Goal: Task Accomplishment & Management: Use online tool/utility

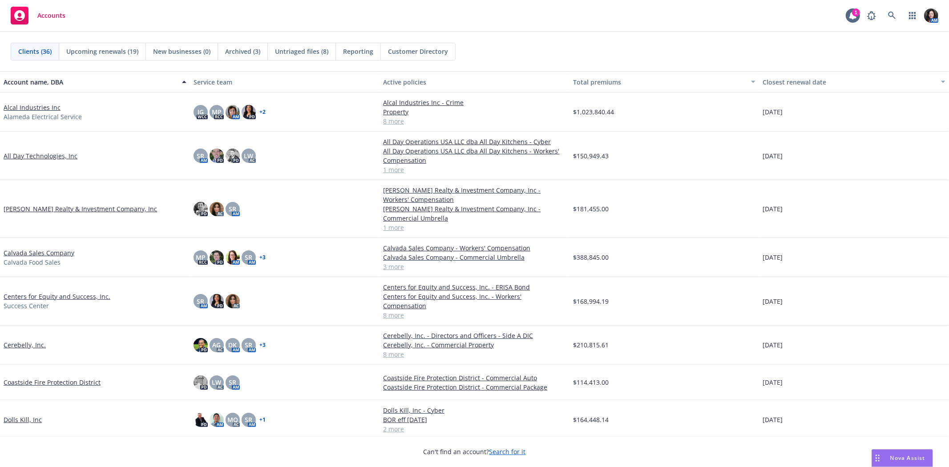
scroll to position [198, 0]
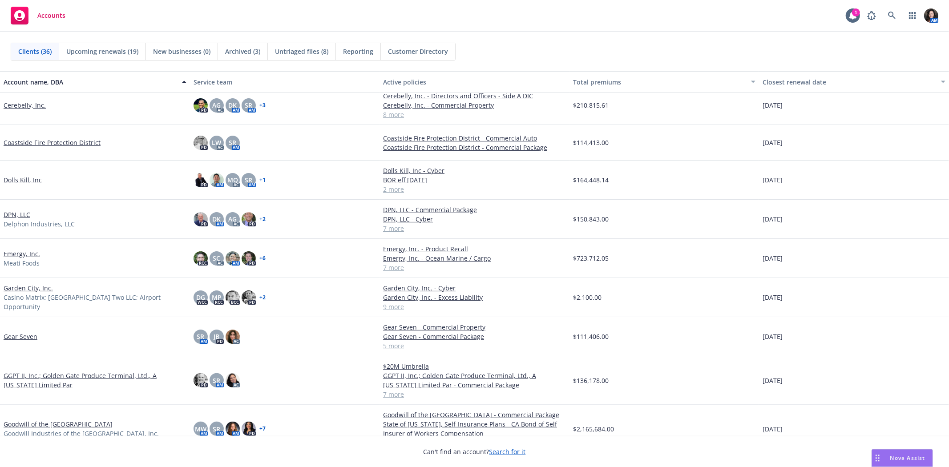
click at [16, 332] on link "Gear Seven" at bounding box center [21, 336] width 34 height 9
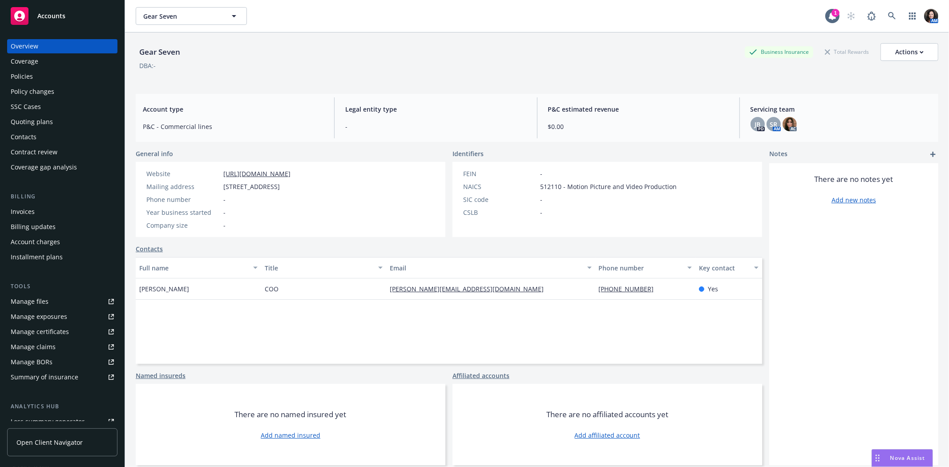
click at [36, 83] on div "Policies" at bounding box center [62, 76] width 103 height 14
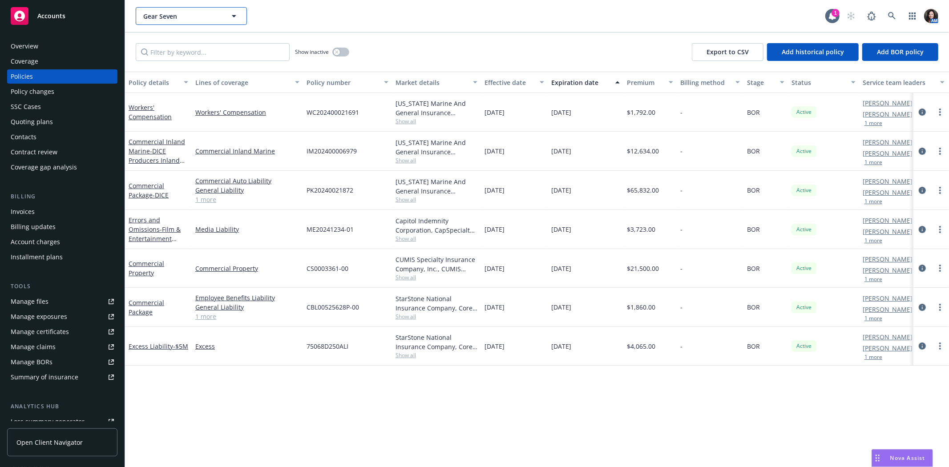
click at [184, 12] on span "Gear Seven" at bounding box center [181, 16] width 77 height 9
type input "qc"
drag, startPoint x: 183, startPoint y: 30, endPoint x: 182, endPoint y: 35, distance: 4.5
click at [182, 34] on div "QC Seller HoldCo. Inc. Type Commercial FEIN 84-4501164" at bounding box center [191, 41] width 109 height 24
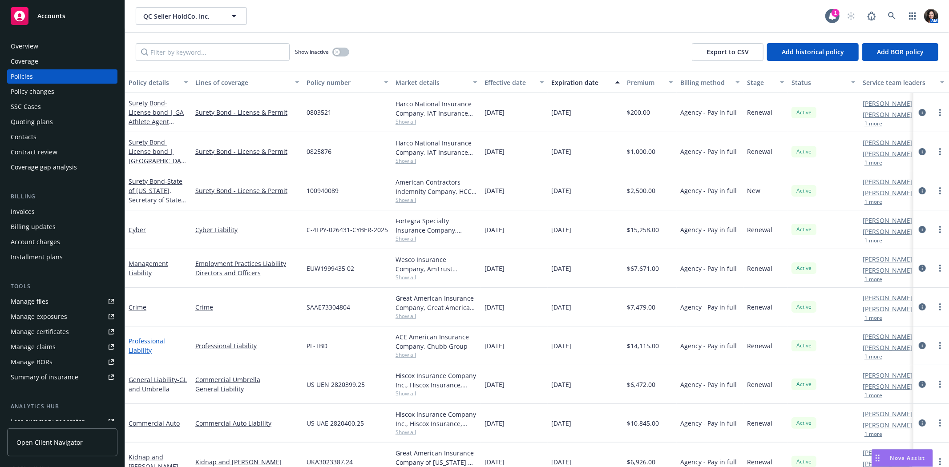
click at [153, 346] on link "Professional Liability" at bounding box center [147, 346] width 36 height 18
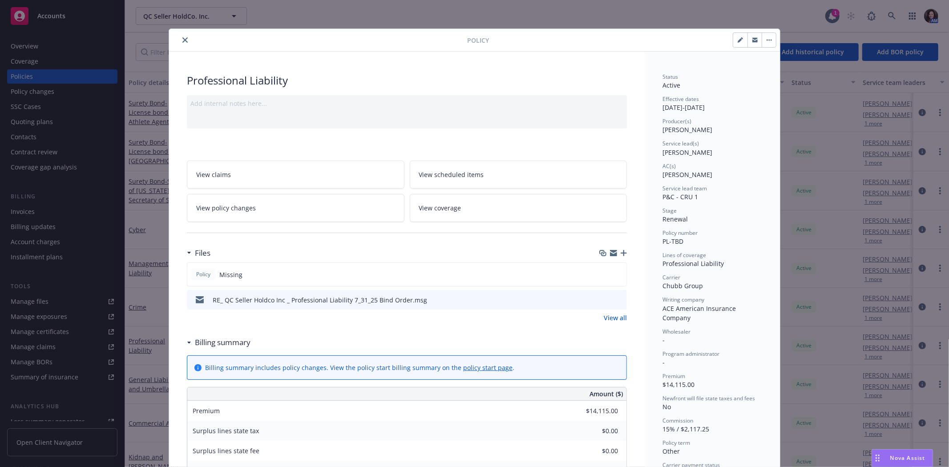
click at [621, 253] on icon "button" at bounding box center [624, 253] width 6 height 6
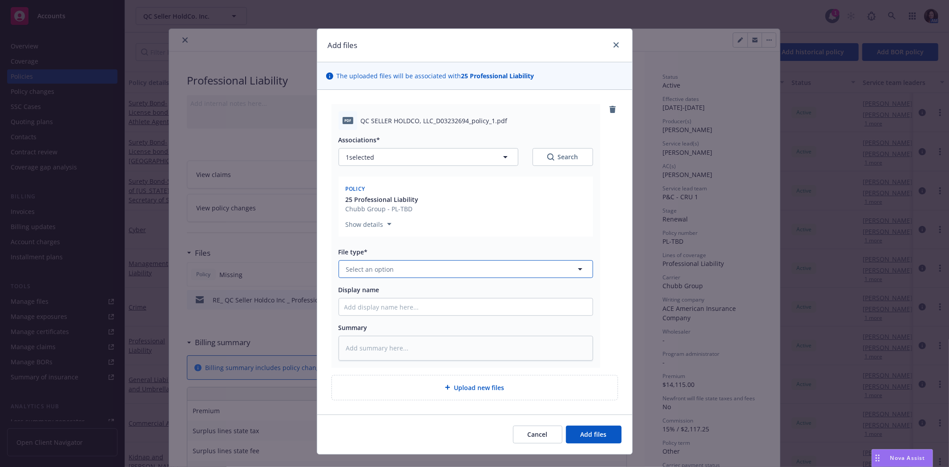
click at [539, 270] on button "Select an option" at bounding box center [466, 269] width 255 height 18
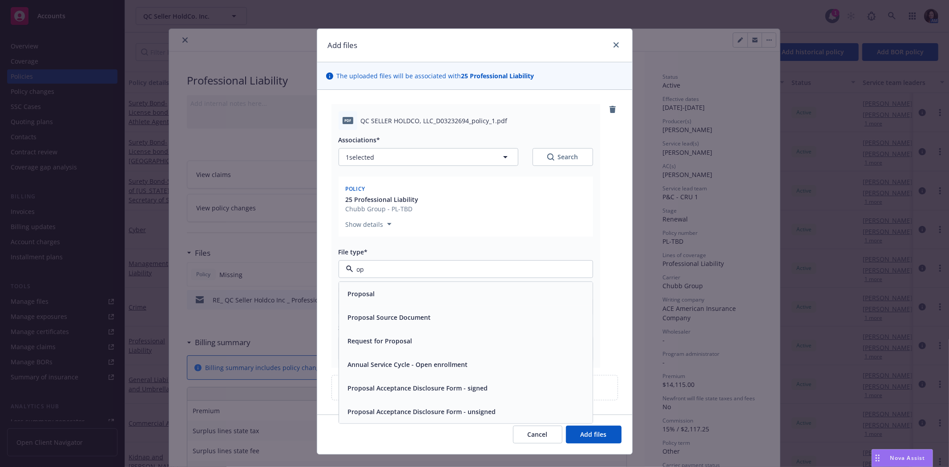
type input "o"
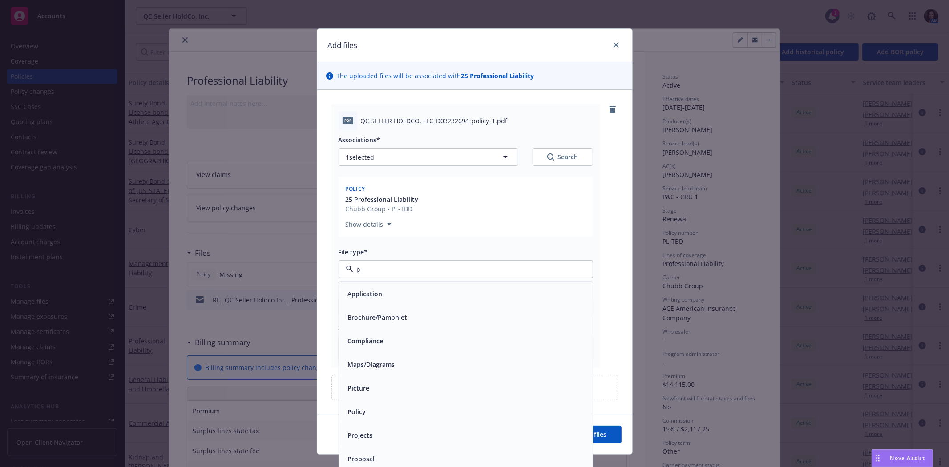
type input "po"
click at [498, 299] on div "Policy" at bounding box center [465, 293] width 243 height 13
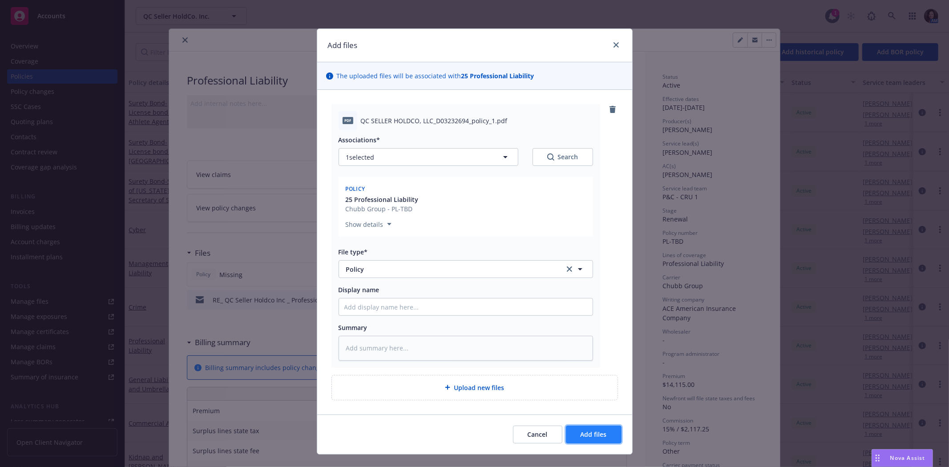
click at [611, 437] on button "Add files" at bounding box center [594, 435] width 56 height 18
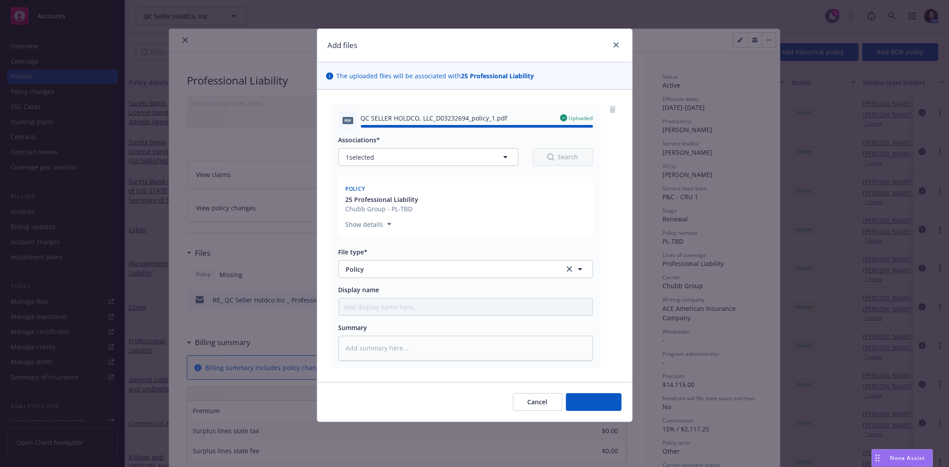
type textarea "x"
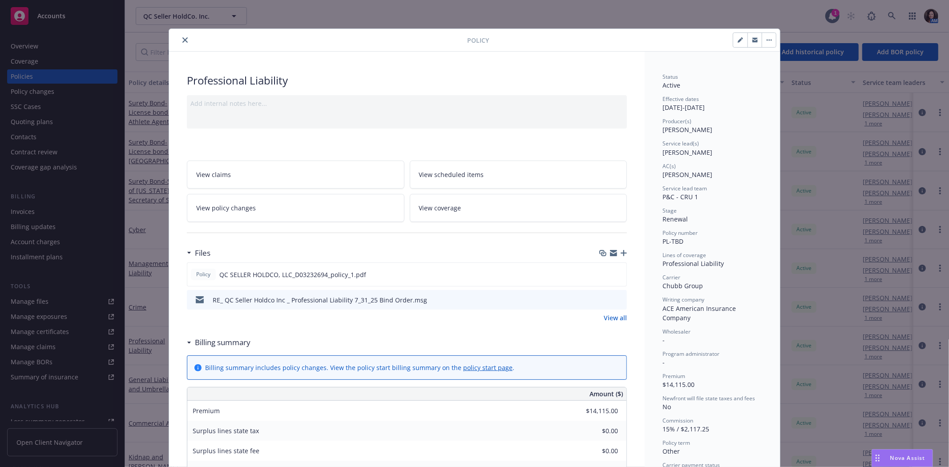
click at [754, 43] on button "button" at bounding box center [755, 40] width 14 height 14
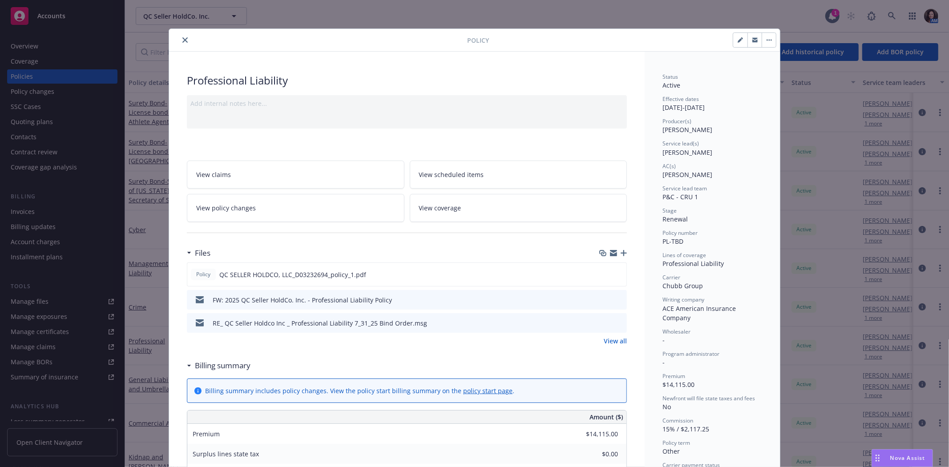
click at [182, 41] on icon "close" at bounding box center [184, 39] width 5 height 5
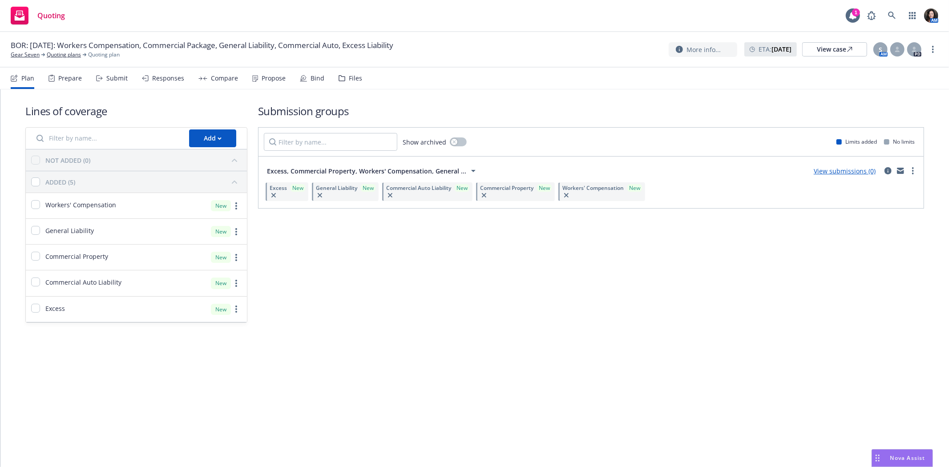
click at [352, 70] on div "Files" at bounding box center [351, 78] width 24 height 21
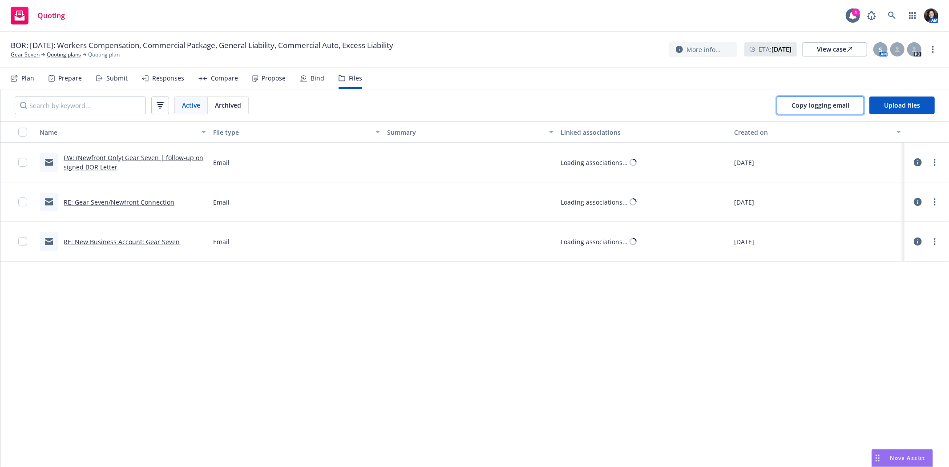
click at [847, 108] on span "Copy logging email" at bounding box center [821, 105] width 58 height 8
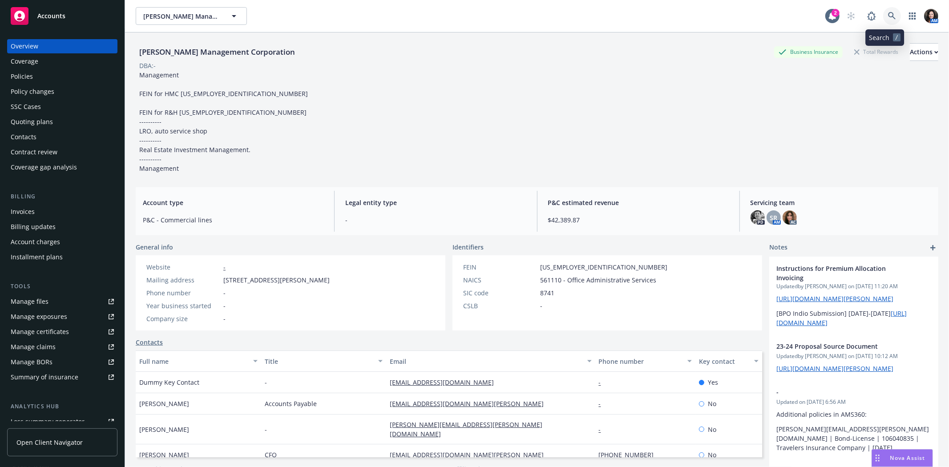
click at [888, 13] on icon at bounding box center [892, 16] width 8 height 8
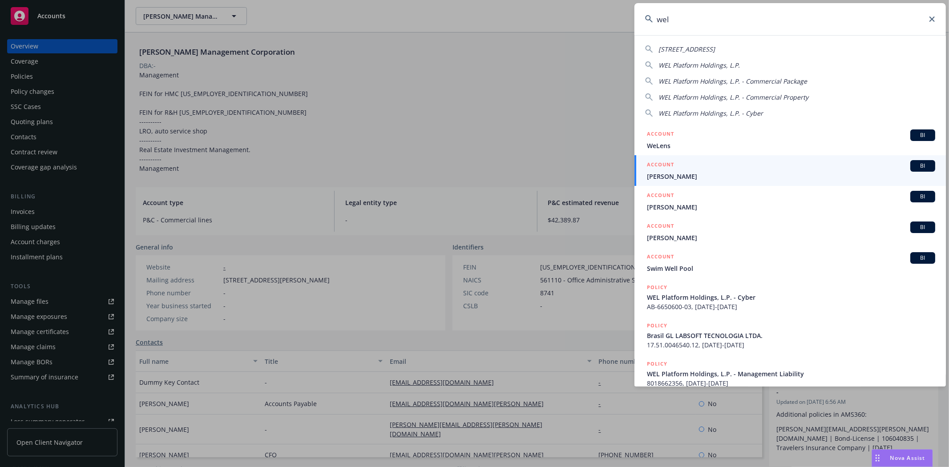
type input "wel"
click at [933, 17] on icon at bounding box center [932, 18] width 5 height 5
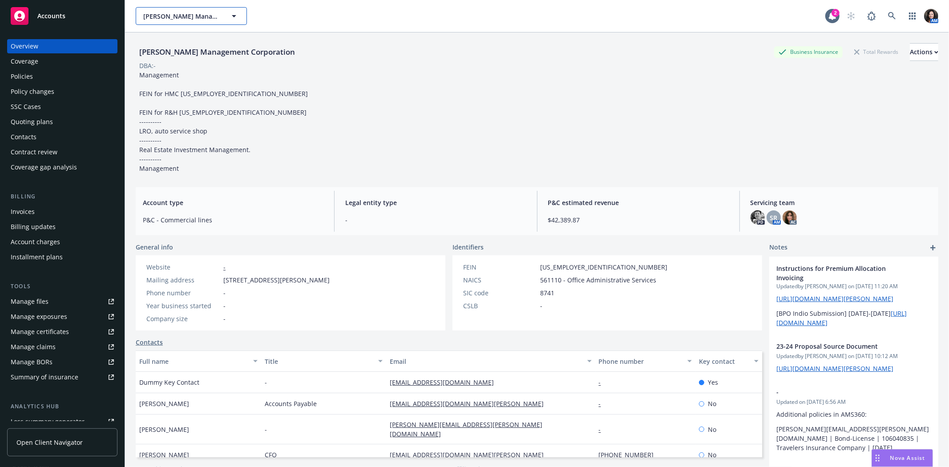
click at [213, 13] on span "Handley Management Corporation" at bounding box center [181, 16] width 77 height 9
type input "the harker"
click at [154, 38] on strong "The Harker School" at bounding box center [177, 46] width 63 height 18
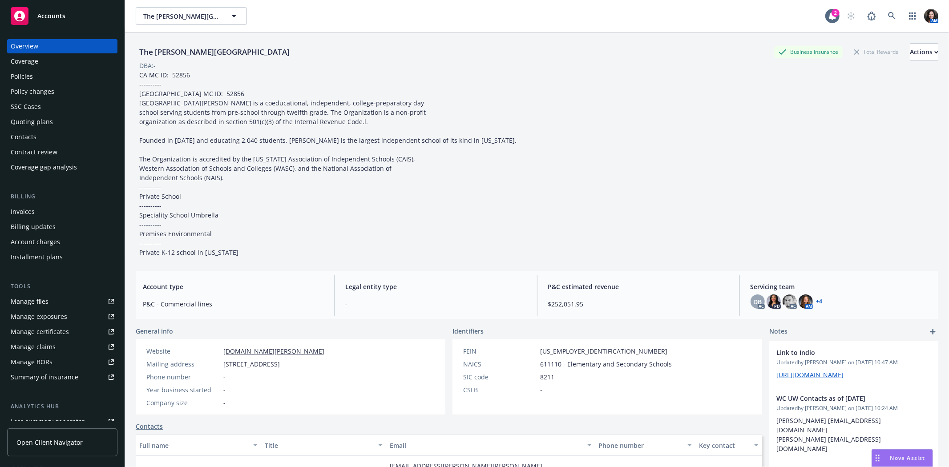
click at [8, 77] on link "Policies" at bounding box center [62, 76] width 110 height 14
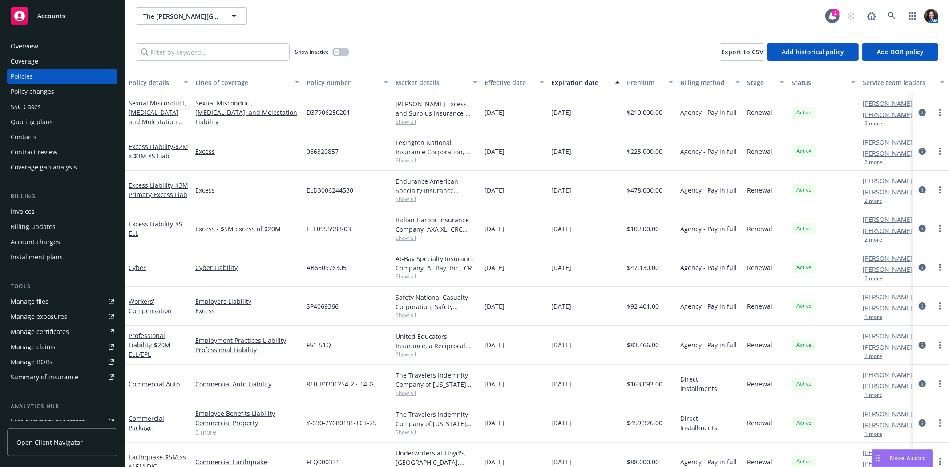
click at [407, 315] on span "Show all" at bounding box center [437, 316] width 82 height 8
click at [164, 10] on button "The Harker School" at bounding box center [191, 16] width 111 height 18
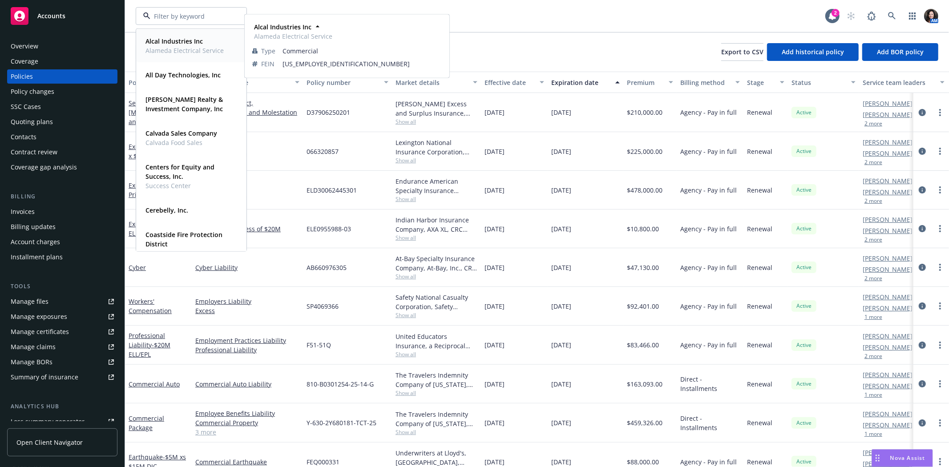
click at [166, 47] on span "Alameda Electrical Service" at bounding box center [185, 50] width 78 height 9
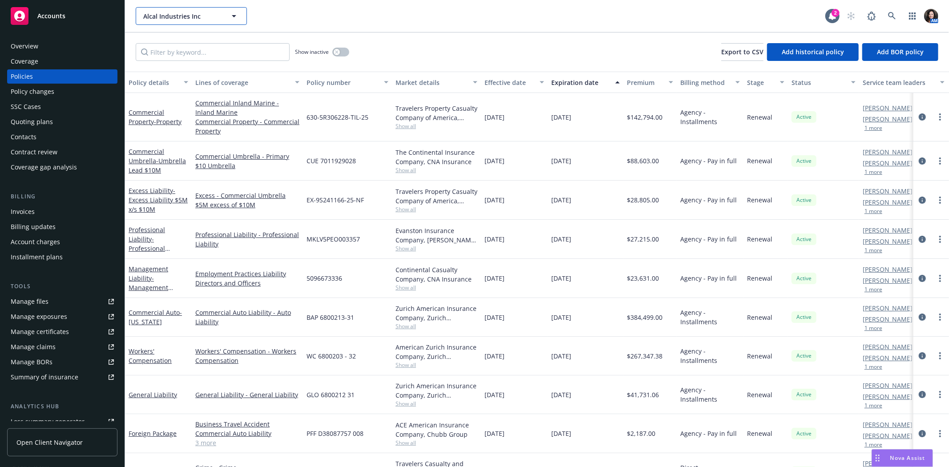
click at [184, 14] on span "Alcal Industries Inc" at bounding box center [181, 16] width 77 height 9
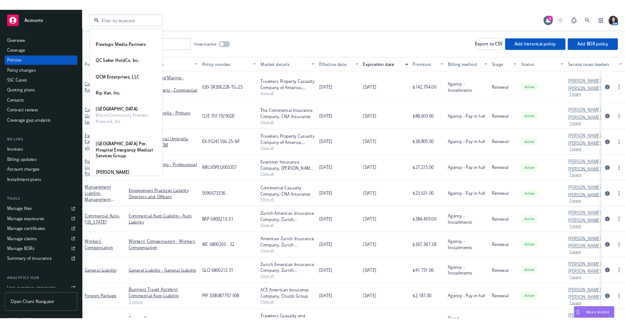
scroll to position [890, 0]
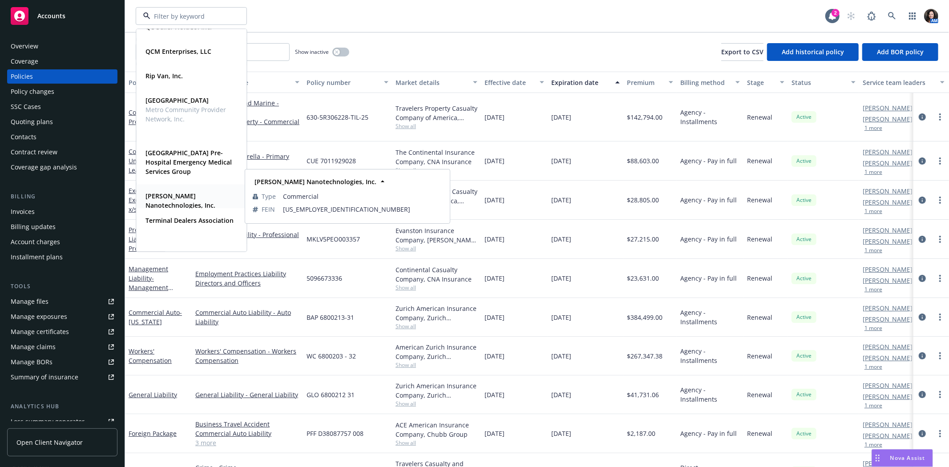
click at [190, 198] on strong "Sila Nanotechnologies, Inc." at bounding box center [181, 201] width 70 height 18
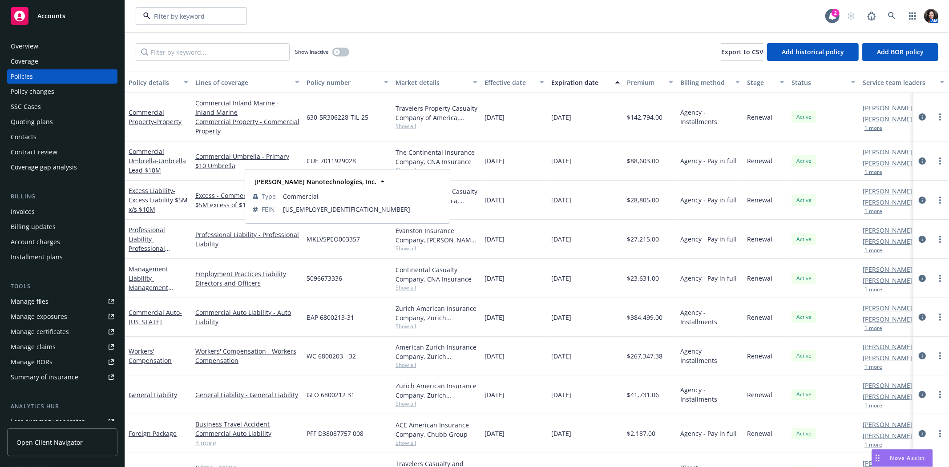
click at [190, 198] on span "Sila Nanotechnologies, Inc." at bounding box center [191, 200] width 90 height 19
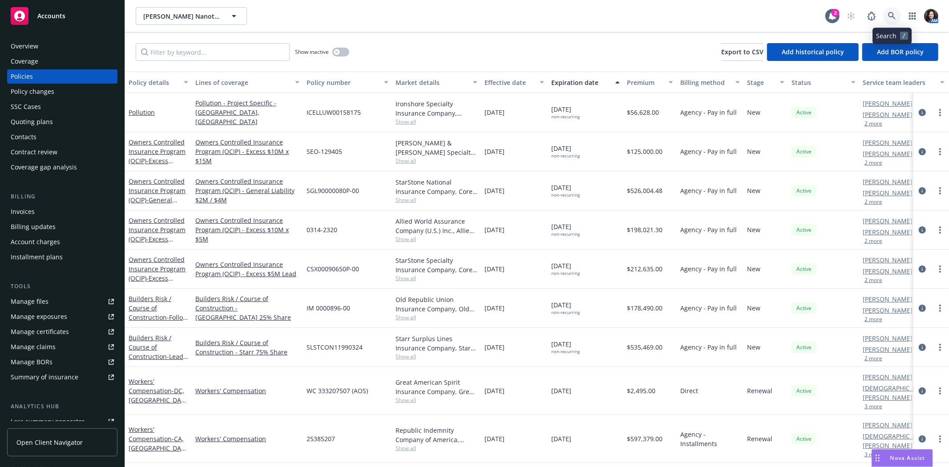
click at [898, 22] on link at bounding box center [892, 16] width 18 height 18
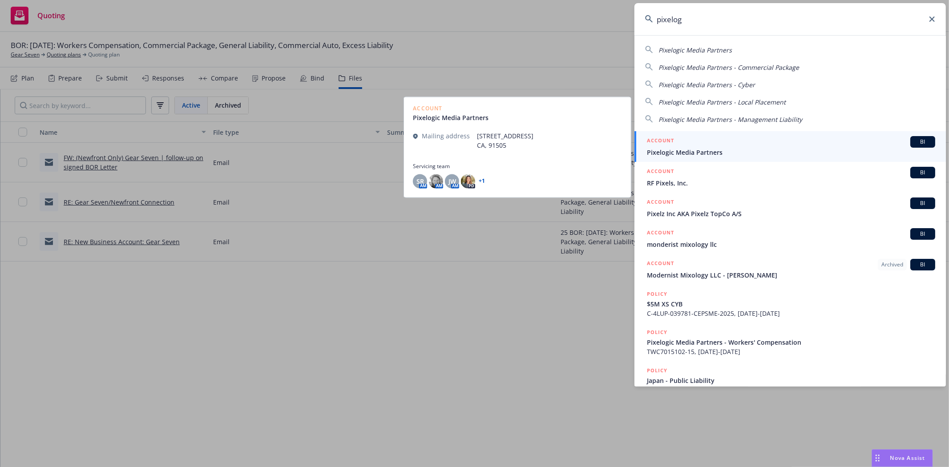
type input "pixelog"
click at [757, 149] on span "Pixelogic Media Partners" at bounding box center [791, 152] width 288 height 9
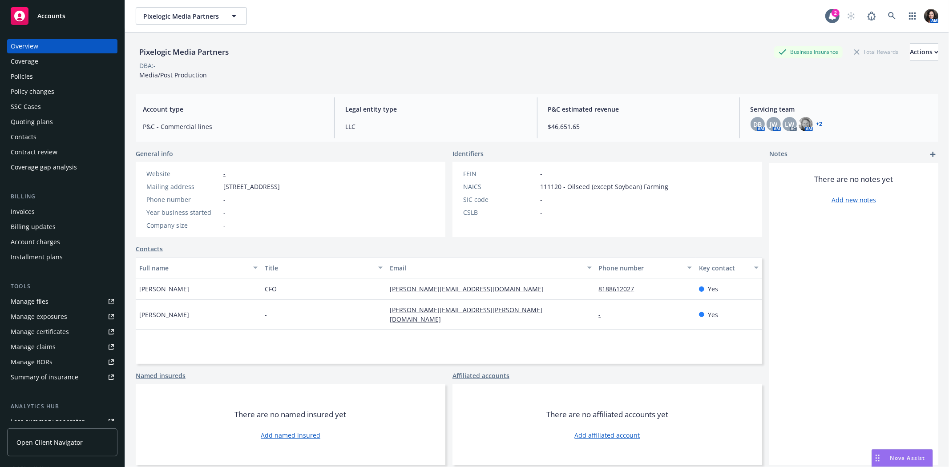
click at [69, 77] on div "Policies" at bounding box center [62, 76] width 103 height 14
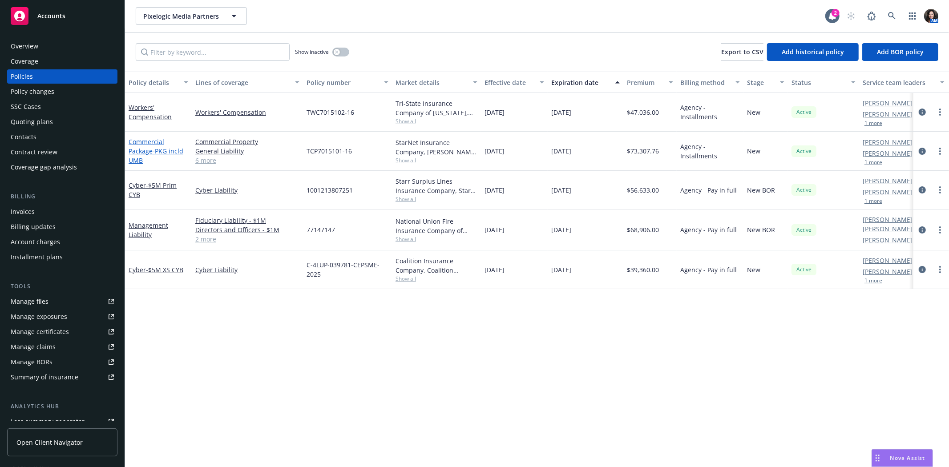
click at [150, 146] on link "Commercial Package - PKG incld UMB" at bounding box center [156, 151] width 55 height 27
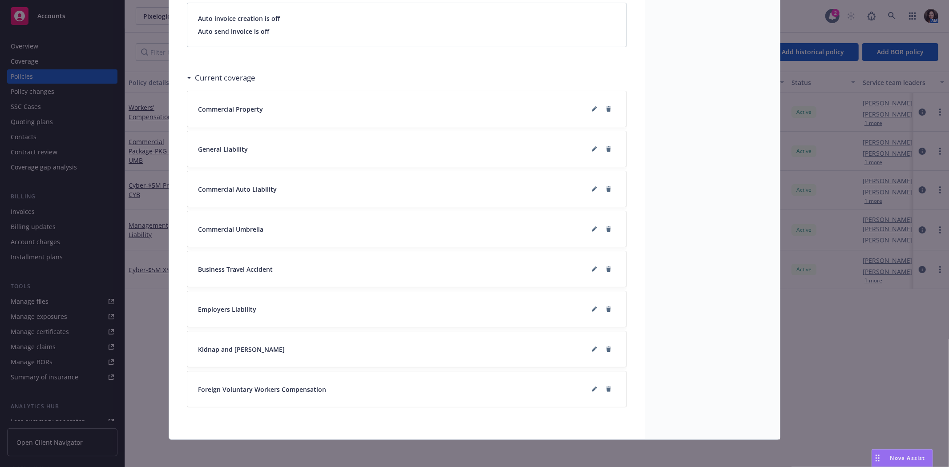
scroll to position [1010, 0]
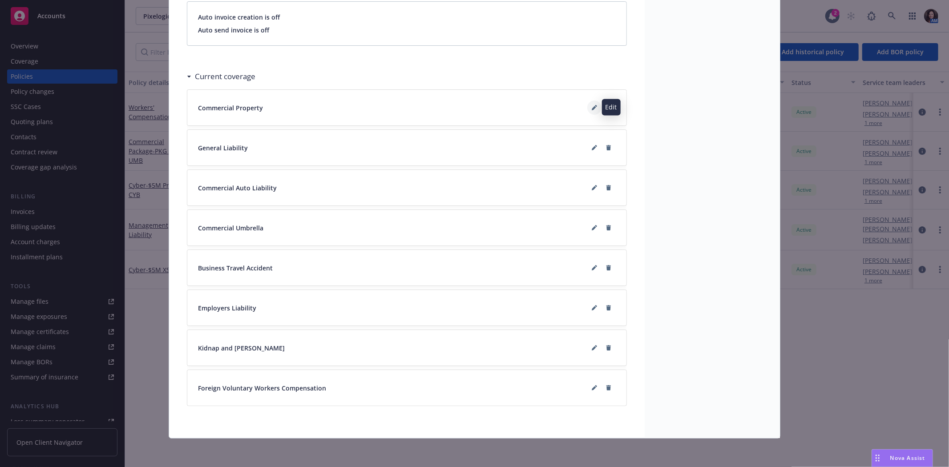
click at [592, 109] on icon at bounding box center [594, 108] width 4 height 4
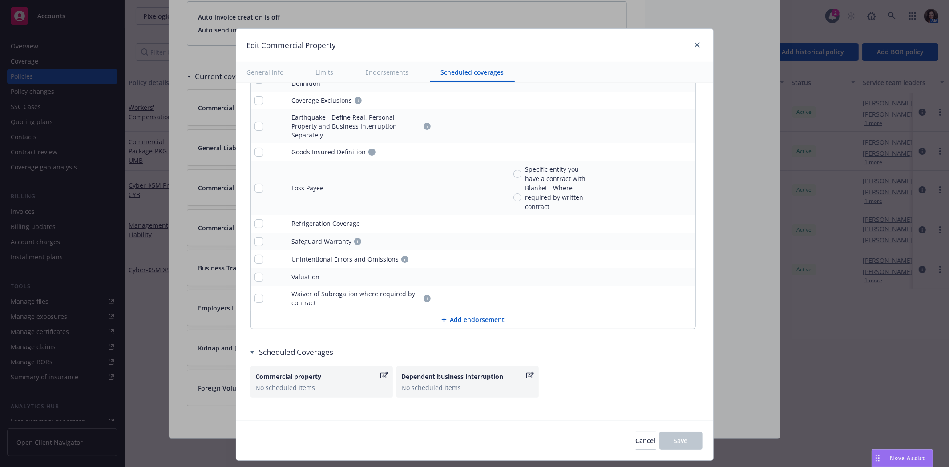
scroll to position [3087, 0]
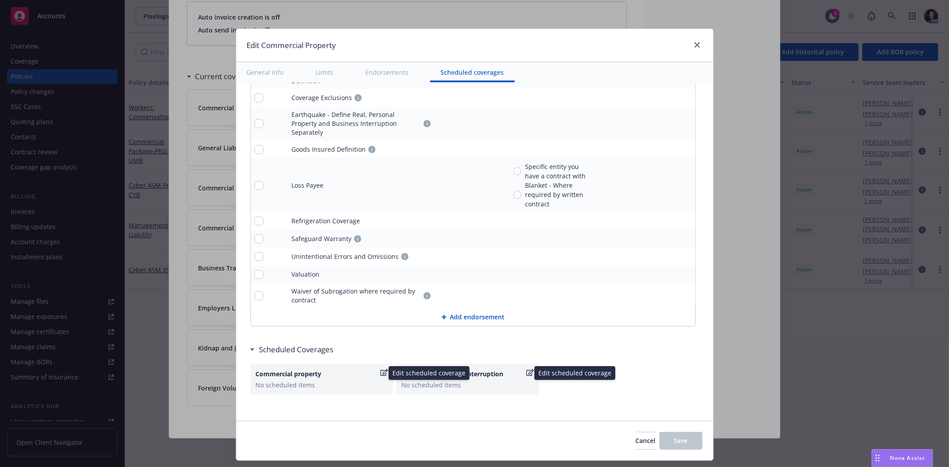
click at [332, 371] on div "Commercial property" at bounding box center [317, 373] width 123 height 9
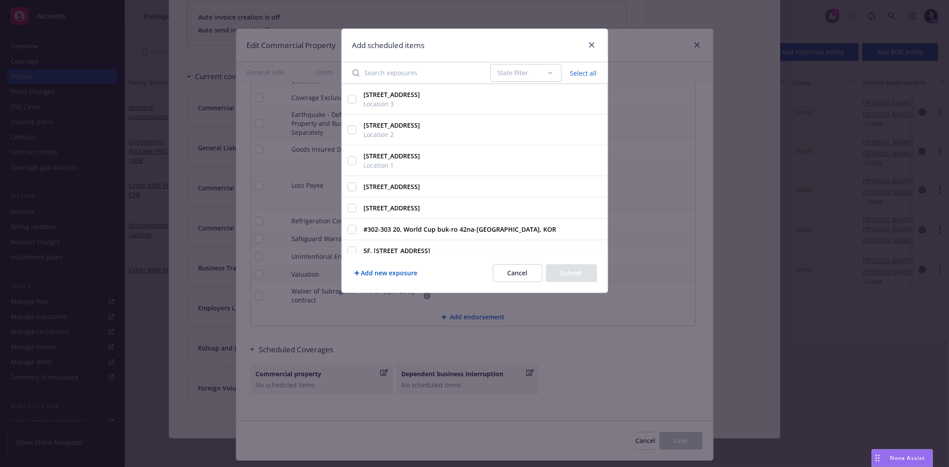
click at [576, 72] on button "Select all" at bounding box center [583, 73] width 37 height 12
checkbox input "true"
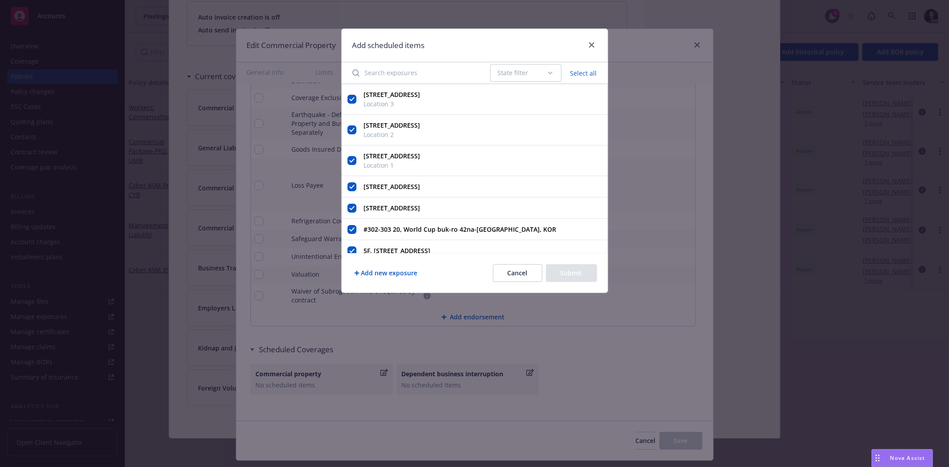
checkbox input "true"
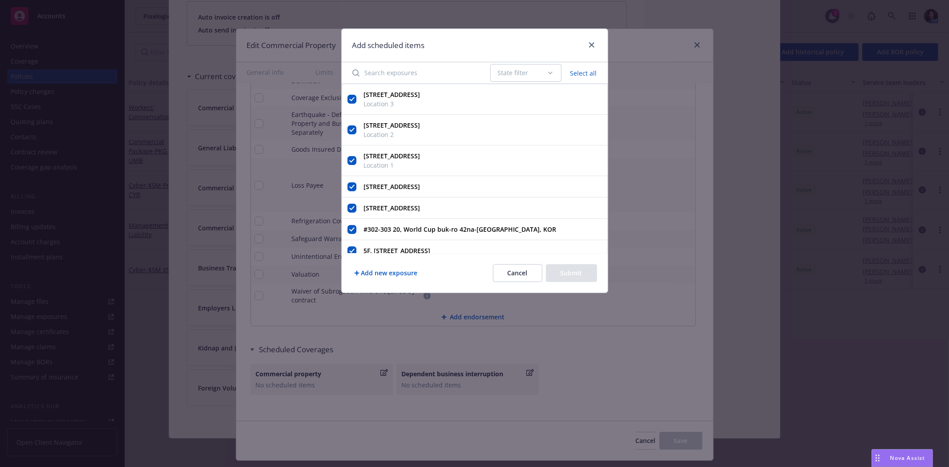
checkbox input "true"
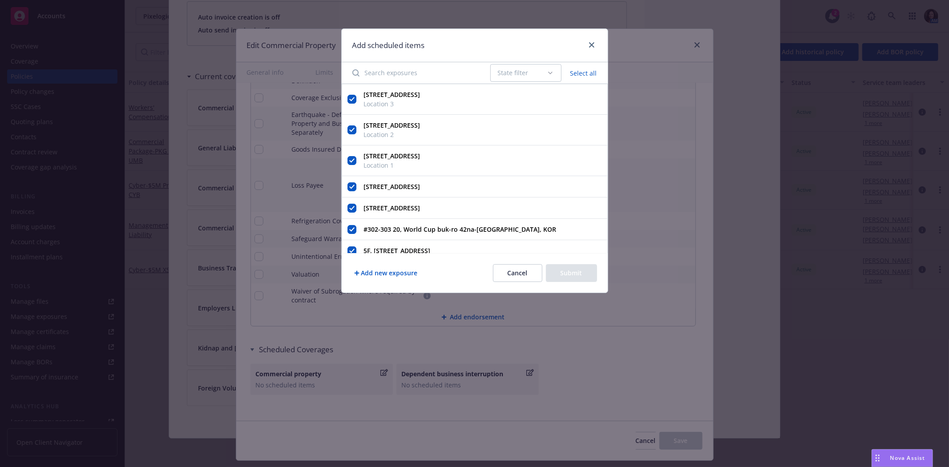
checkbox input "true"
click at [573, 267] on button "Submit" at bounding box center [571, 273] width 51 height 18
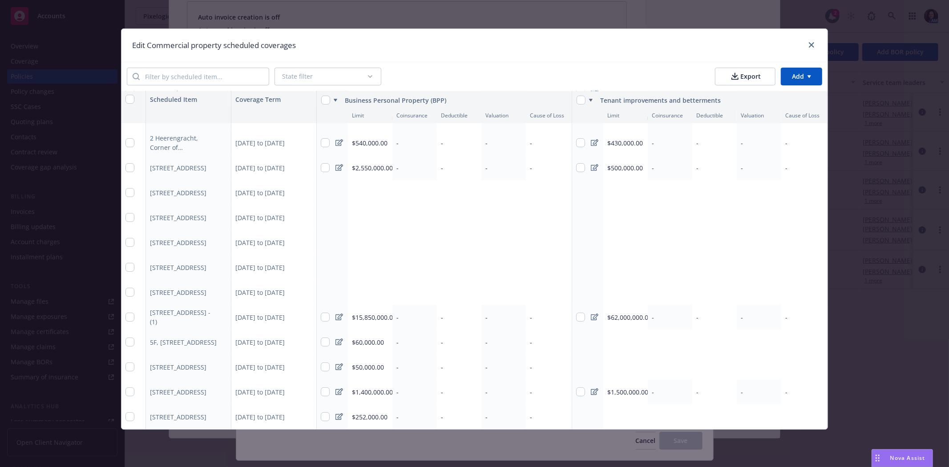
scroll to position [100, 0]
click at [804, 79] on html "Accounts Overview Coverage Policies Policy changes SSC Cases Quoting plans Cont…" at bounding box center [474, 233] width 949 height 467
click at [803, 95] on div "Add scheduled items" at bounding box center [787, 97] width 77 height 15
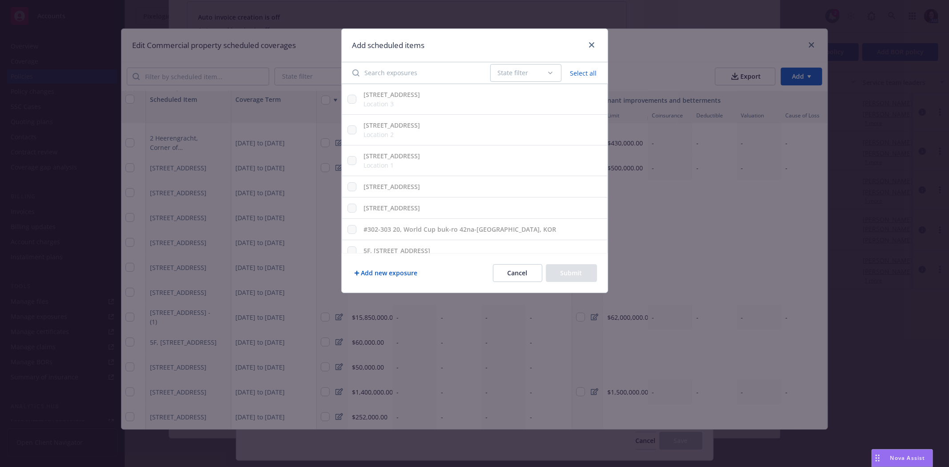
click at [583, 43] on div at bounding box center [590, 46] width 14 height 12
click at [581, 51] on div "Add scheduled items" at bounding box center [475, 45] width 266 height 33
click at [588, 45] on link "close" at bounding box center [592, 45] width 11 height 11
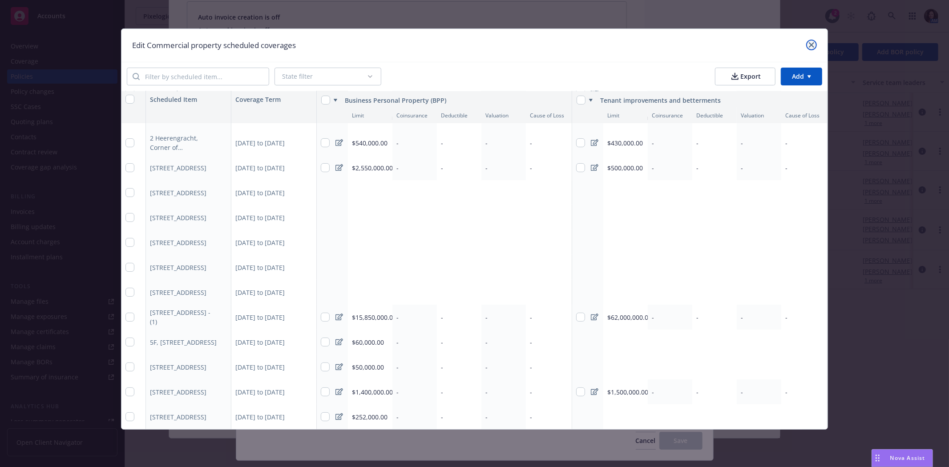
click at [812, 43] on icon "close" at bounding box center [811, 44] width 5 height 5
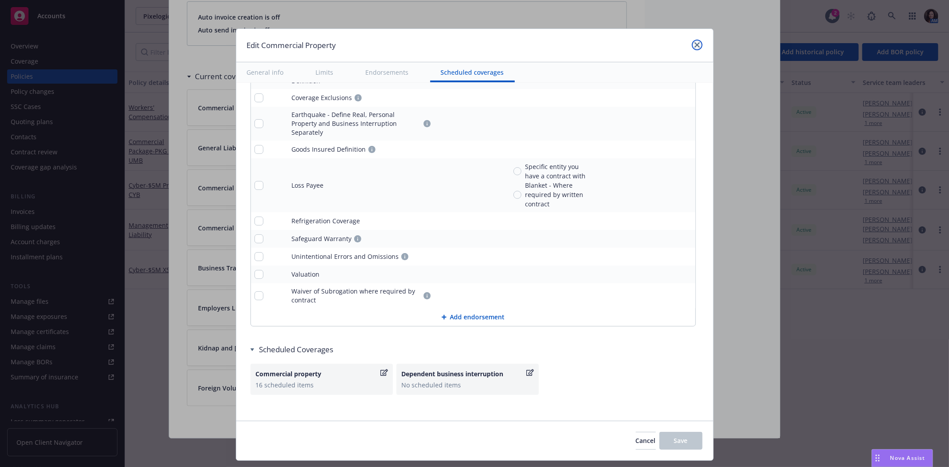
click at [697, 40] on link "close" at bounding box center [697, 45] width 11 height 11
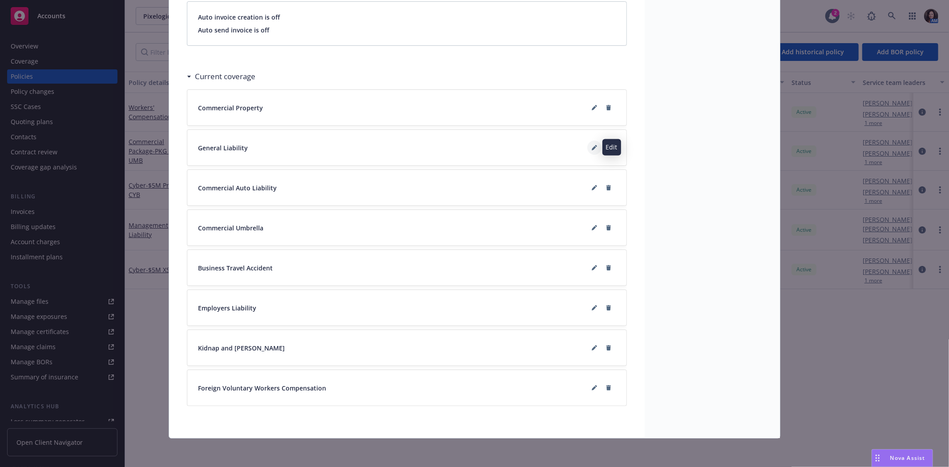
click at [592, 146] on icon at bounding box center [594, 148] width 4 height 4
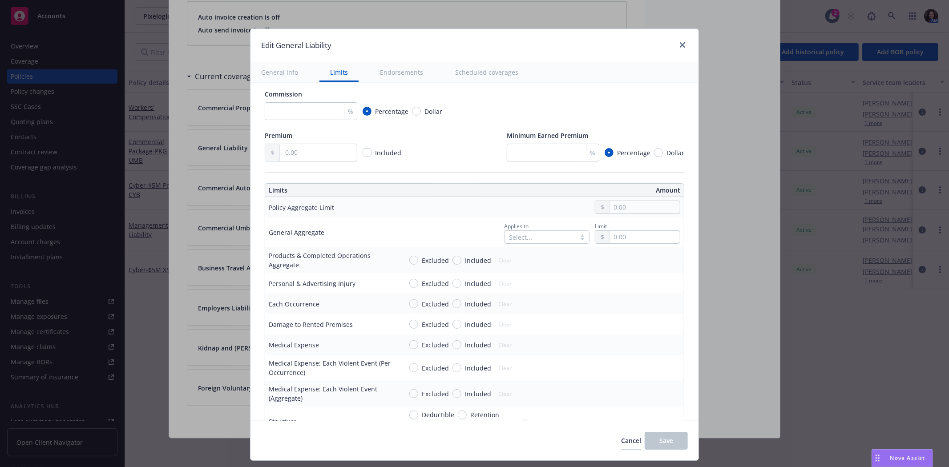
scroll to position [148, 0]
click at [553, 237] on div "Select... Select all" at bounding box center [546, 236] width 85 height 13
click at [553, 237] on link "Select all" at bounding box center [559, 237] width 27 height 8
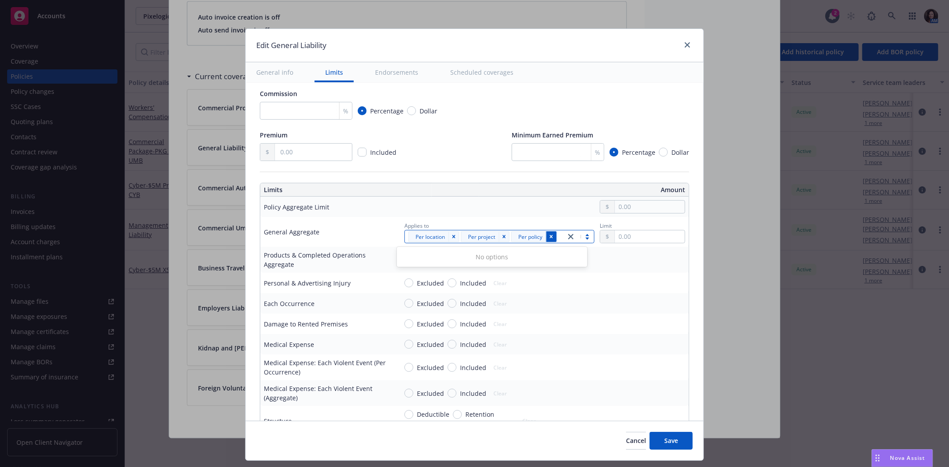
click at [548, 236] on icon "Remove [object Object]" at bounding box center [551, 237] width 6 height 6
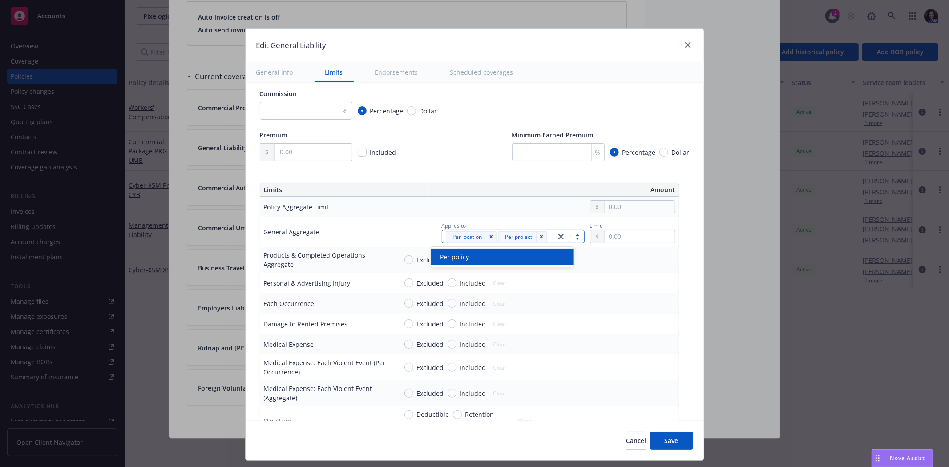
drag, startPoint x: 533, startPoint y: 237, endPoint x: 517, endPoint y: 238, distance: 15.6
click at [538, 237] on icon "Remove [object Object]" at bounding box center [541, 237] width 6 height 6
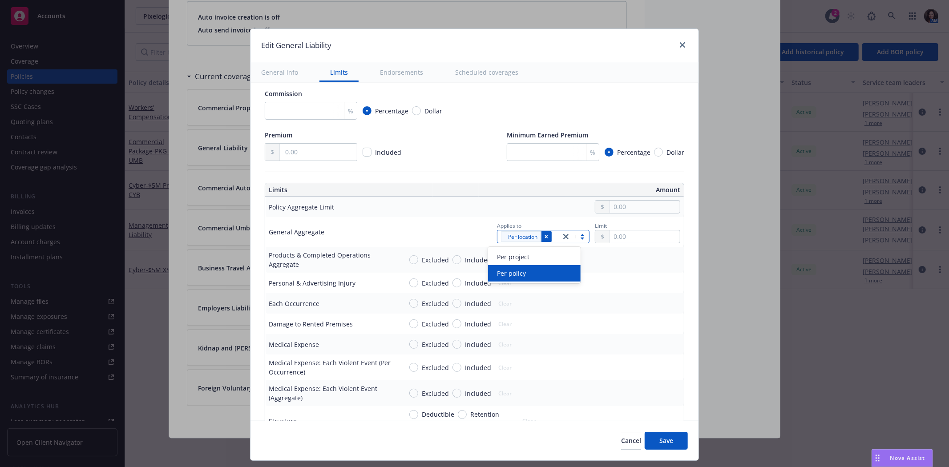
click at [543, 235] on icon "Remove [object Object]" at bounding box center [546, 237] width 6 height 6
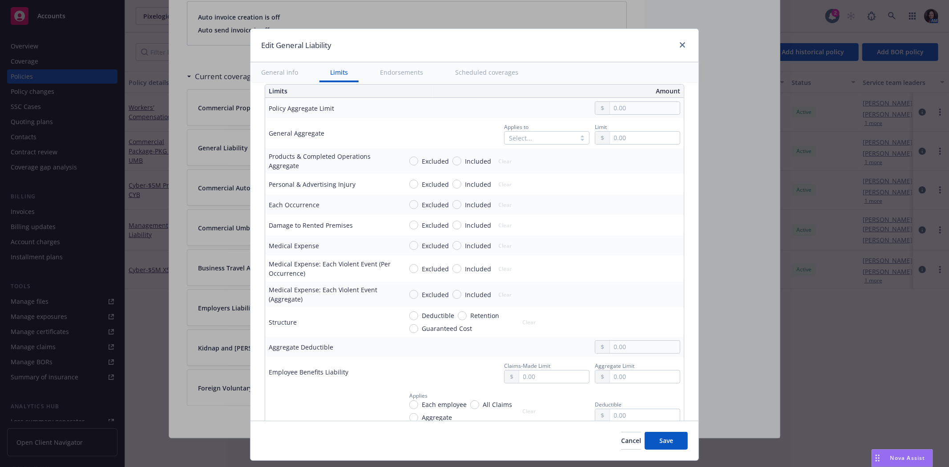
scroll to position [198, 0]
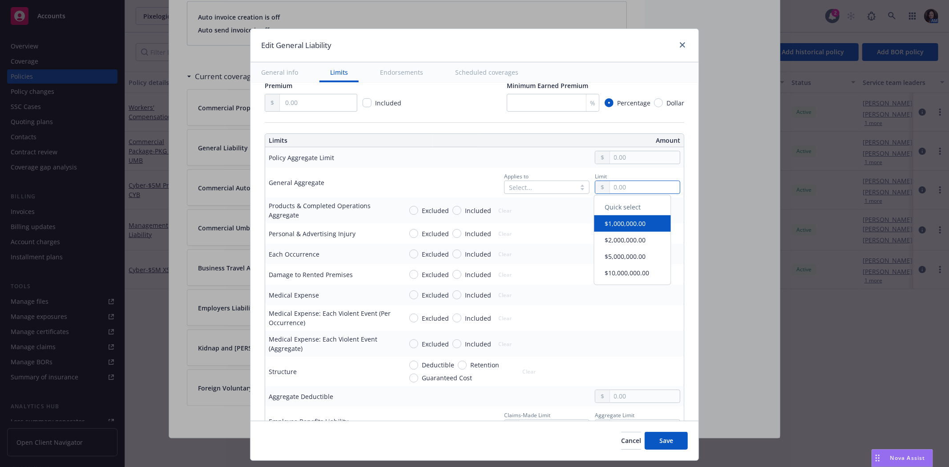
click at [634, 189] on input "text" at bounding box center [645, 187] width 70 height 12
type input "1,000,000.00"
click at [630, 223] on button "$1,000,000.00" at bounding box center [633, 226] width 77 height 16
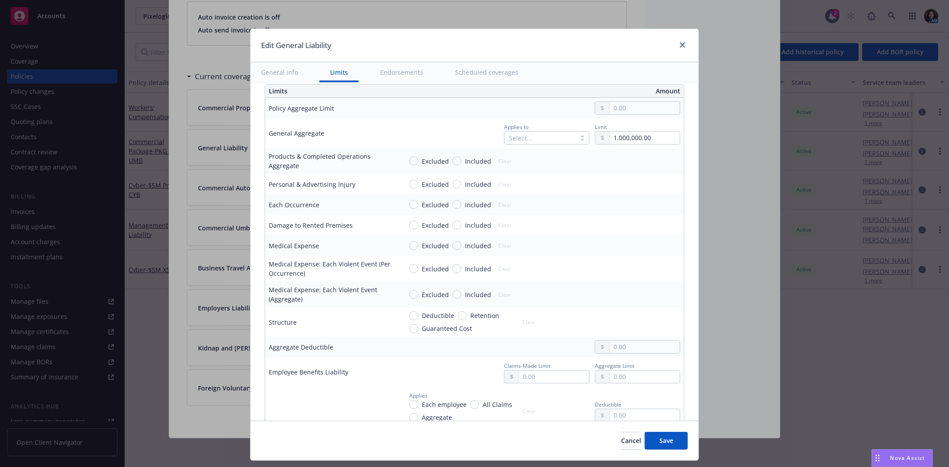
scroll to position [296, 0]
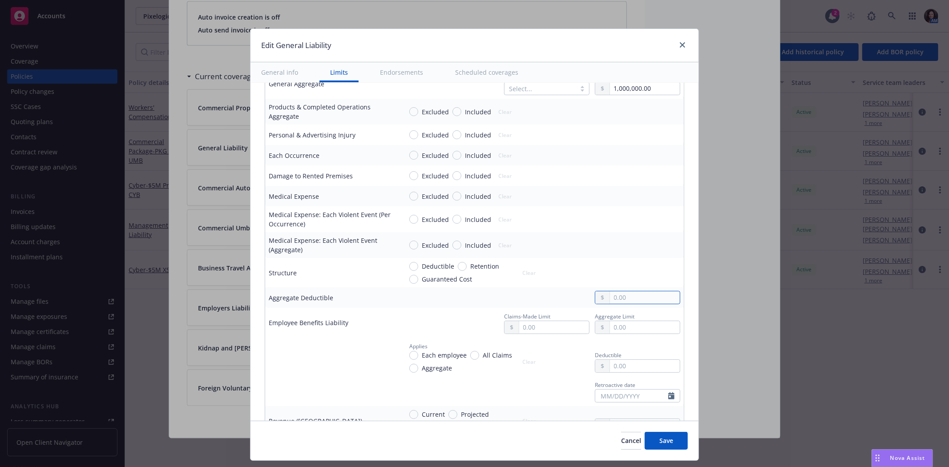
click at [623, 296] on input "text" at bounding box center [645, 297] width 70 height 12
type input "2,000,000.00"
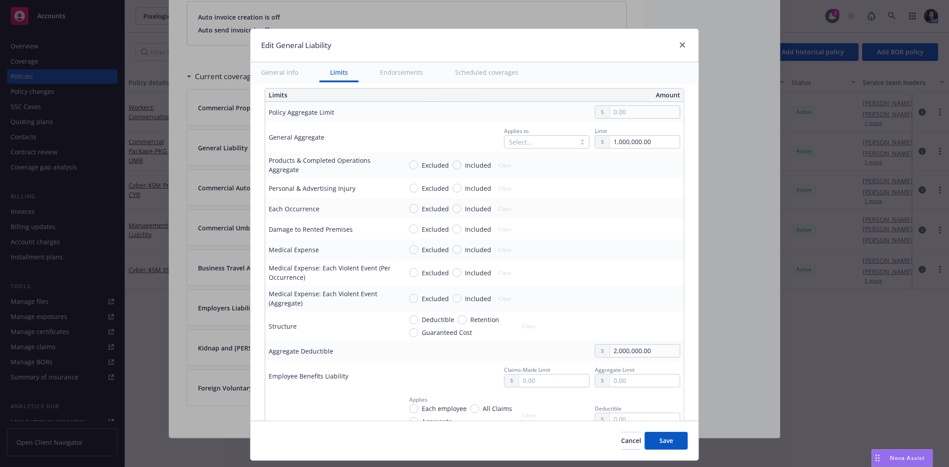
scroll to position [198, 0]
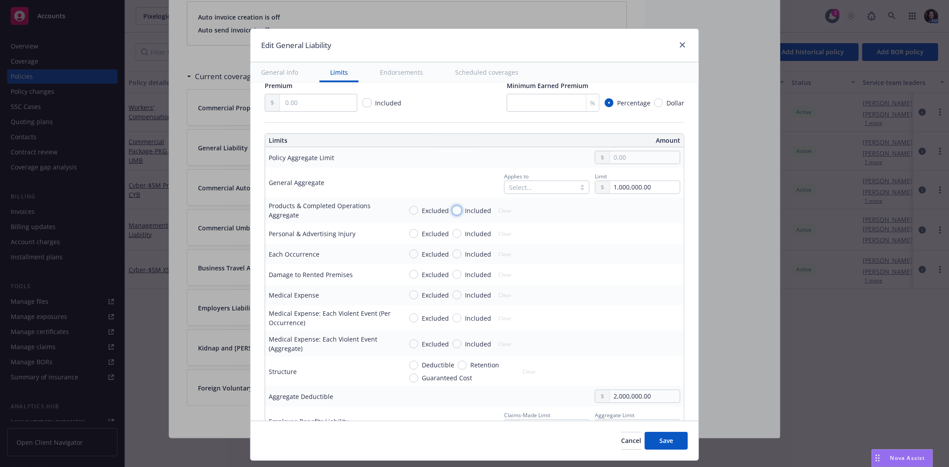
click at [627, 156] on input "text" at bounding box center [645, 157] width 70 height 12
type input "1,000,000.00"
click at [622, 193] on button "$1,000,000.00" at bounding box center [633, 196] width 77 height 16
click at [626, 188] on input "1,000,000.00" at bounding box center [645, 187] width 70 height 12
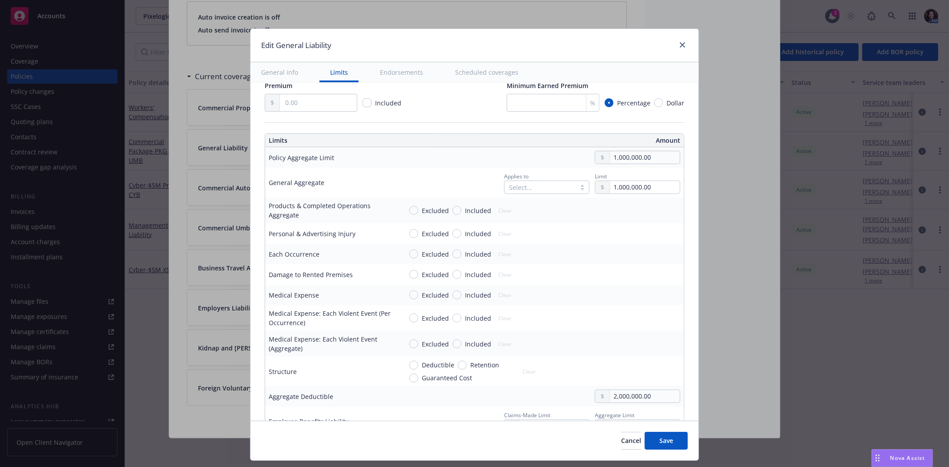
type input "2,000,000.00"
click at [624, 246] on button "$2,000,000.00" at bounding box center [633, 242] width 77 height 16
drag, startPoint x: 647, startPoint y: 395, endPoint x: 552, endPoint y: 394, distance: 94.4
click at [552, 394] on div "2,000,000.00" at bounding box center [541, 396] width 278 height 13
click at [616, 334] on td "Excluded Included Clear" at bounding box center [541, 344] width 285 height 26
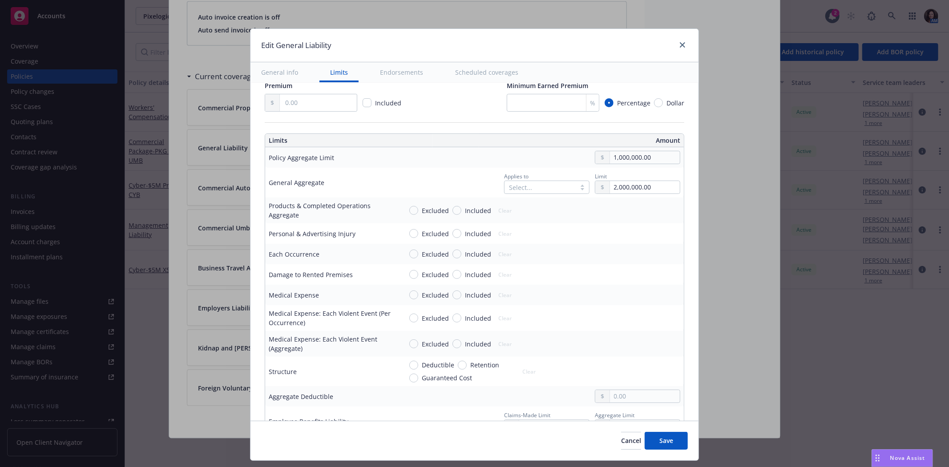
click at [541, 190] on div "Select..." at bounding box center [546, 187] width 85 height 13
click at [533, 206] on span "Per location" at bounding box center [521, 207] width 35 height 9
click at [453, 210] on input "Included" at bounding box center [457, 210] width 9 height 9
radio input "true"
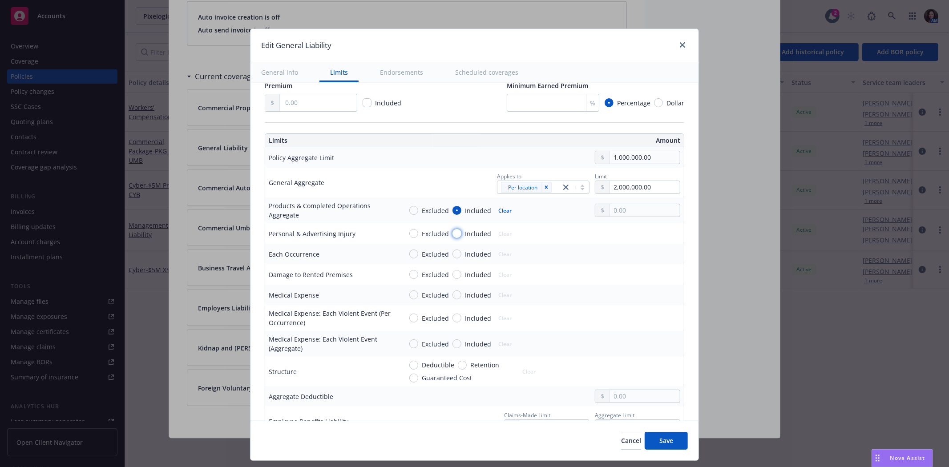
click at [453, 235] on input "Included" at bounding box center [457, 233] width 9 height 9
radio input "true"
click at [635, 207] on input "text" at bounding box center [645, 210] width 70 height 12
type input "2,000,000.00"
click at [625, 263] on button "$2,000,000.00" at bounding box center [633, 266] width 77 height 16
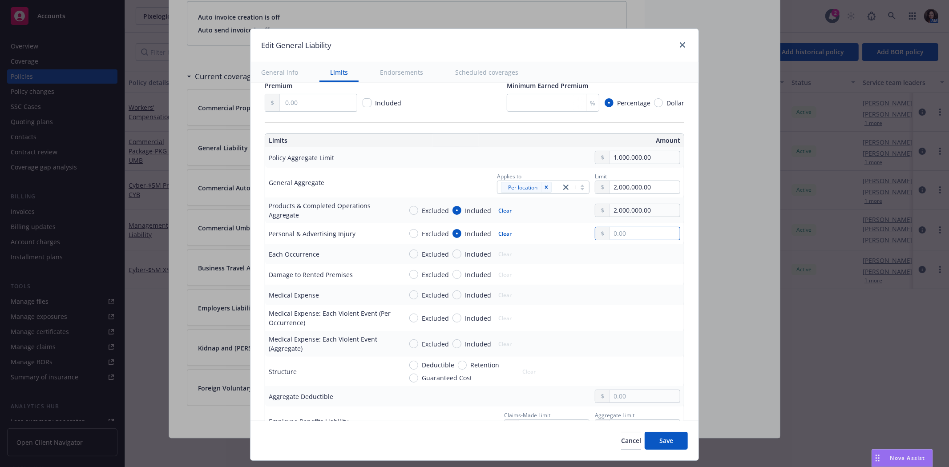
click at [621, 230] on input "text" at bounding box center [645, 233] width 70 height 12
type input "1,000,000.00"
click at [615, 275] on button "$1,000,000.00" at bounding box center [633, 273] width 77 height 16
click at [461, 256] on span "Included" at bounding box center [476, 254] width 30 height 9
click at [456, 256] on input "Included" at bounding box center [457, 254] width 9 height 9
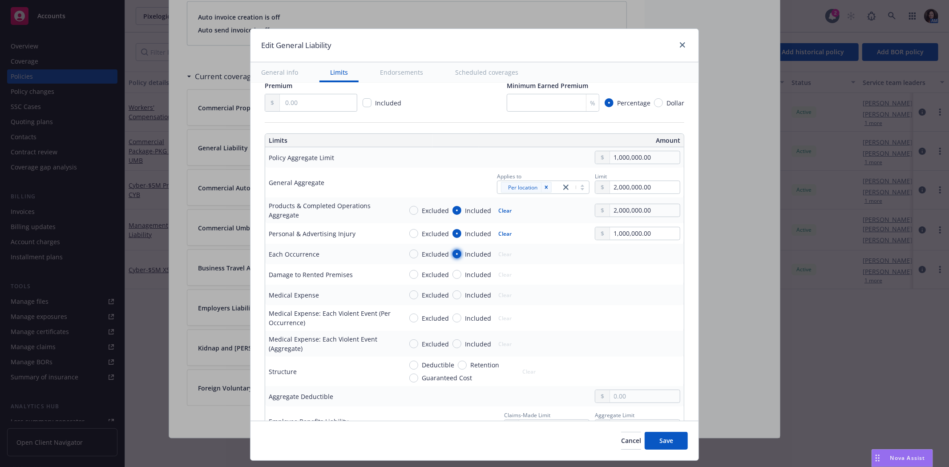
radio input "true"
drag, startPoint x: 664, startPoint y: 156, endPoint x: 522, endPoint y: 163, distance: 141.3
click at [522, 163] on div "1,000,000.00" at bounding box center [541, 157] width 278 height 13
click at [558, 269] on div "Excluded Included Clear" at bounding box center [541, 274] width 278 height 13
click at [662, 255] on input "text" at bounding box center [645, 254] width 70 height 12
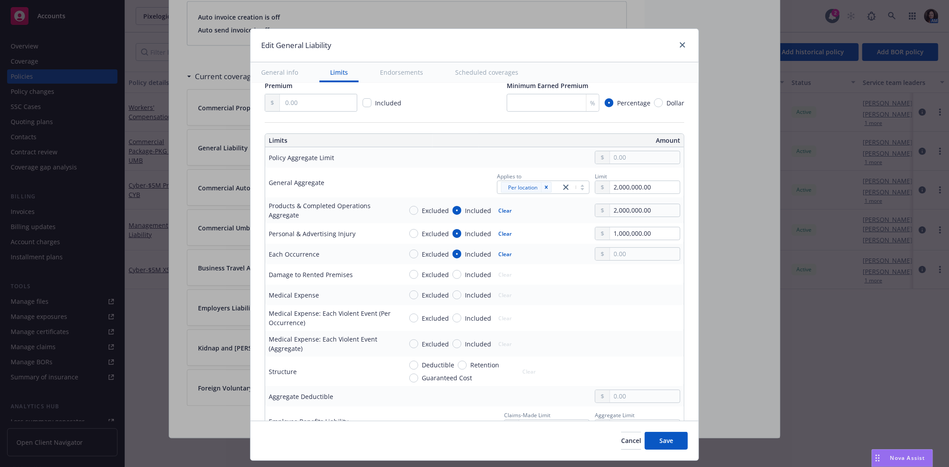
type input "1,000,000.00"
click at [634, 294] on button "$1,000,000.00" at bounding box center [633, 292] width 77 height 16
click at [472, 275] on span "Included" at bounding box center [478, 274] width 26 height 9
click at [461, 275] on input "Included" at bounding box center [457, 274] width 9 height 9
radio input "true"
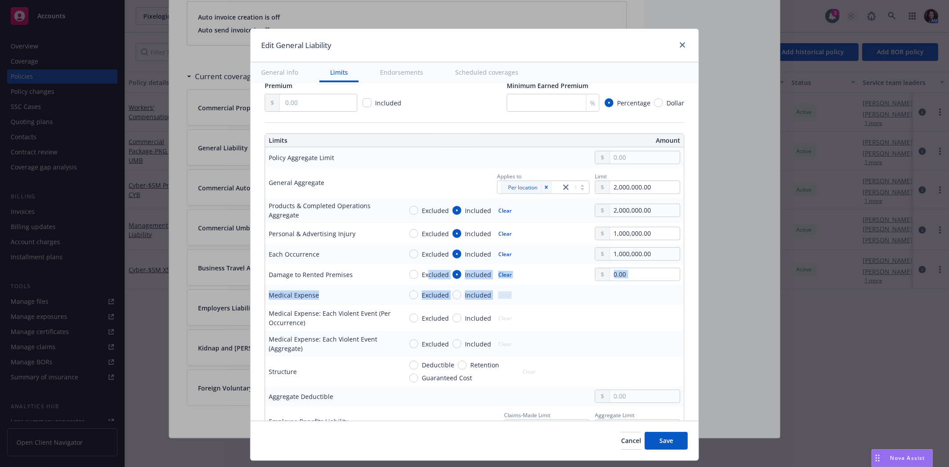
drag, startPoint x: 422, startPoint y: 275, endPoint x: 545, endPoint y: 299, distance: 125.2
click at [619, 279] on input "text" at bounding box center [645, 274] width 70 height 12
type input "1,000,000.00"
click at [629, 314] on button "$1,000,000.00" at bounding box center [633, 313] width 77 height 16
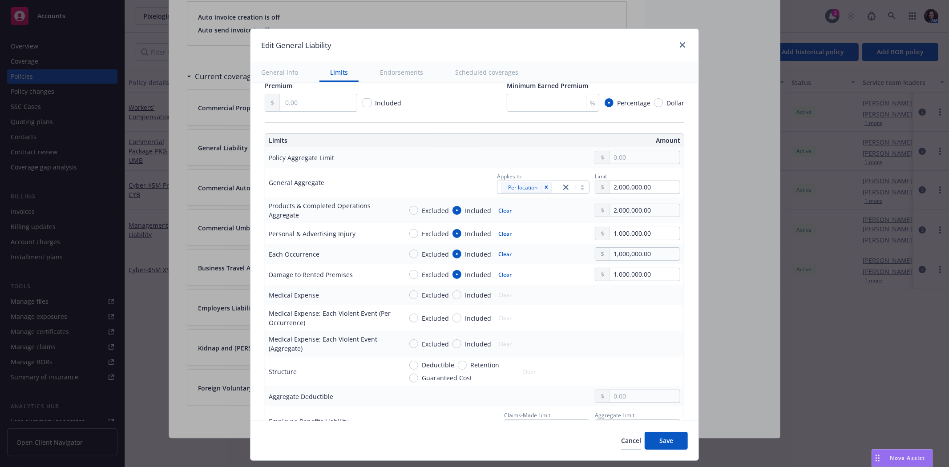
click at [465, 292] on span "Included" at bounding box center [478, 295] width 26 height 9
click at [461, 292] on input "Included" at bounding box center [457, 295] width 9 height 9
radio input "true"
click at [611, 291] on input "text" at bounding box center [645, 295] width 70 height 12
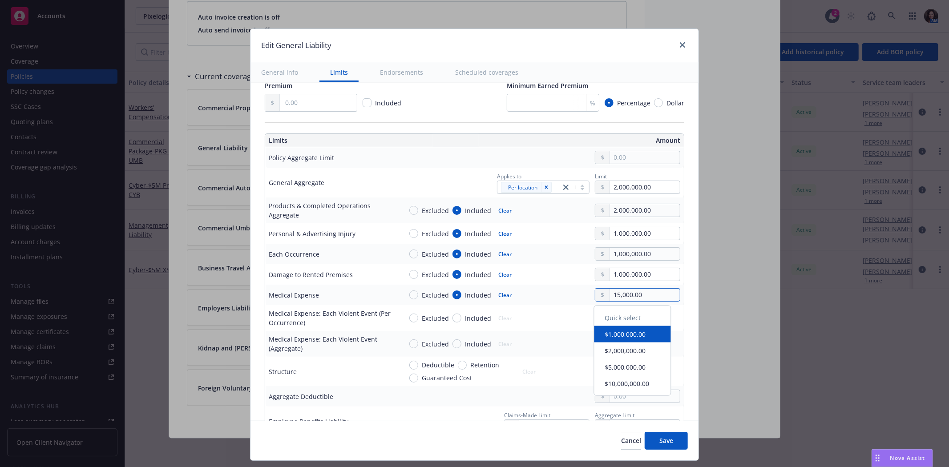
type input "15,000.00"
click at [595, 288] on div "15,000.00" at bounding box center [637, 294] width 85 height 13
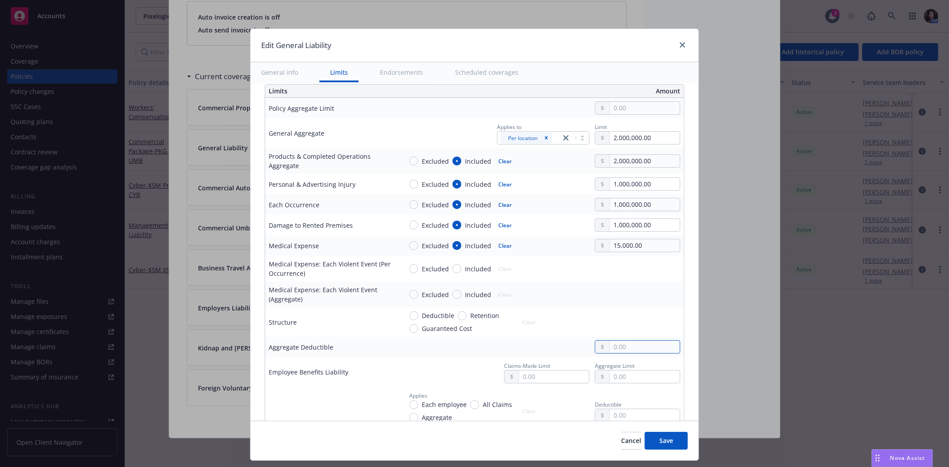
click at [615, 350] on input "text" at bounding box center [645, 347] width 70 height 12
click at [555, 373] on input "text" at bounding box center [554, 377] width 70 height 12
type input "1,000,000.00"
click at [542, 308] on button "$1,000,000.00" at bounding box center [542, 305] width 77 height 16
click at [611, 373] on input "text" at bounding box center [645, 377] width 70 height 12
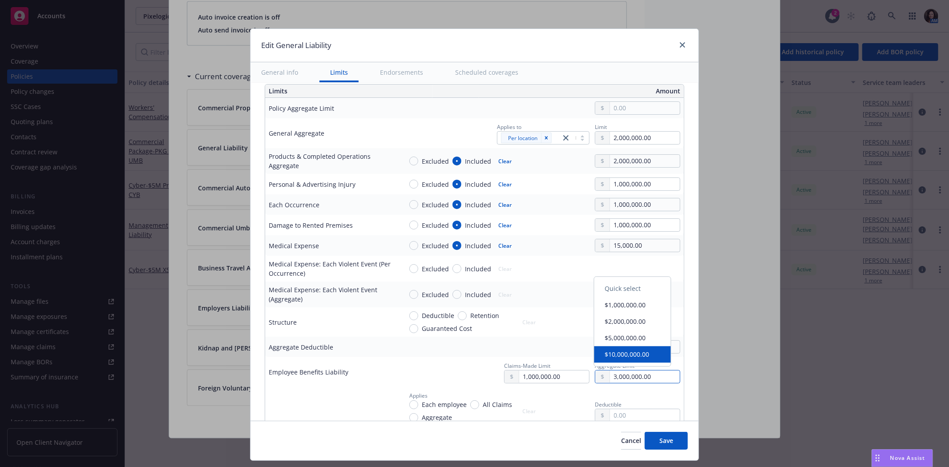
type input "3,000,000.00"
click at [399, 312] on td "Deductible Retention Guaranteed Cost Clear" at bounding box center [541, 322] width 285 height 29
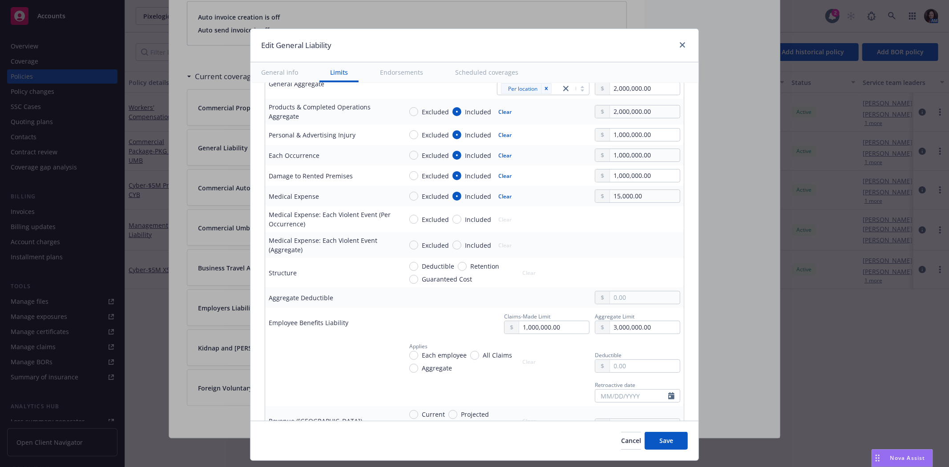
click at [422, 354] on span "Each employee" at bounding box center [444, 355] width 45 height 9
click at [418, 354] on input "Each employee" at bounding box center [413, 355] width 9 height 9
radio input "true"
click at [640, 361] on input "text" at bounding box center [645, 366] width 70 height 12
type input "1,000.00"
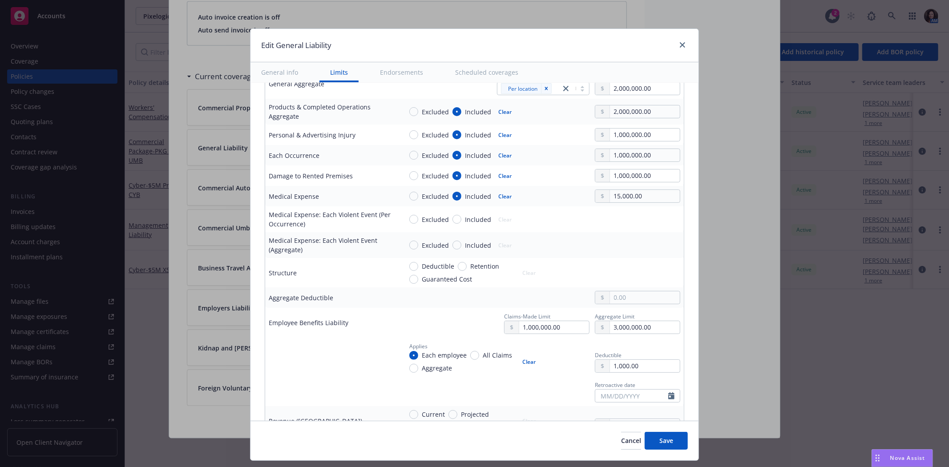
click at [294, 352] on td at bounding box center [332, 357] width 134 height 39
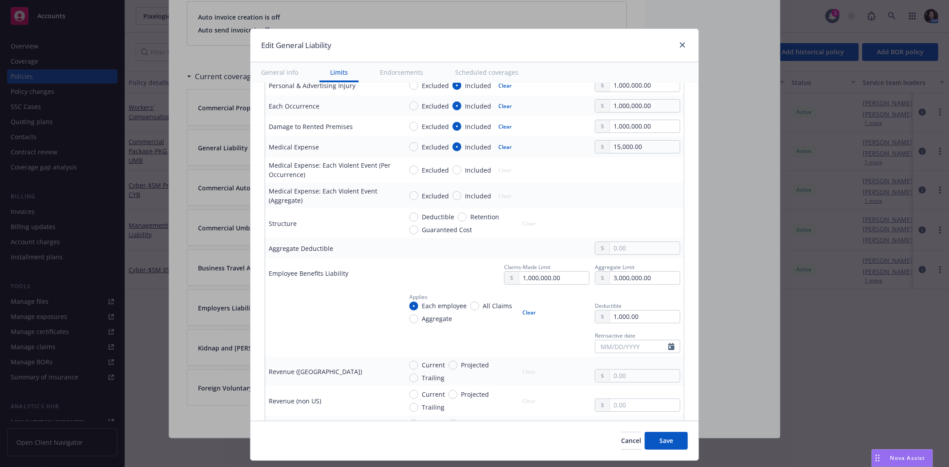
scroll to position [395, 0]
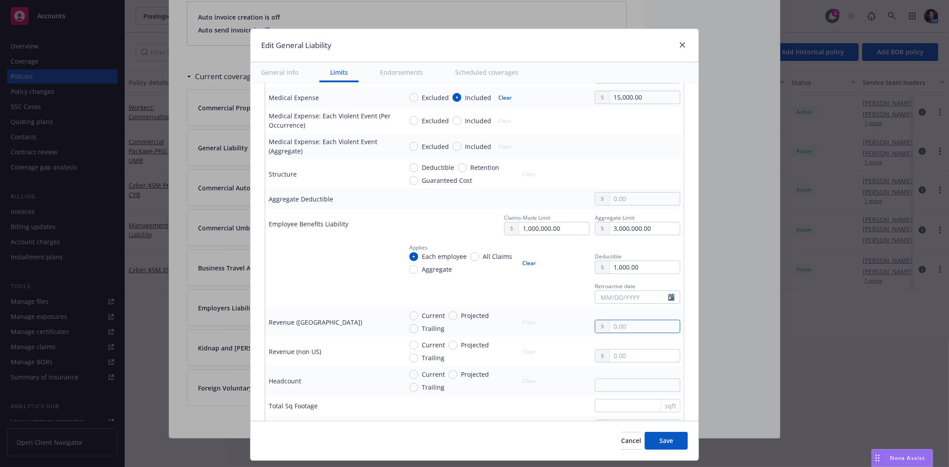
click at [617, 320] on input "text" at bounding box center [645, 326] width 70 height 12
type input "181,800,000.00"
click at [484, 236] on td "Claims-Made Limit 1,000,000.00 Aggregate Limit 3,000,000.00" at bounding box center [541, 224] width 285 height 30
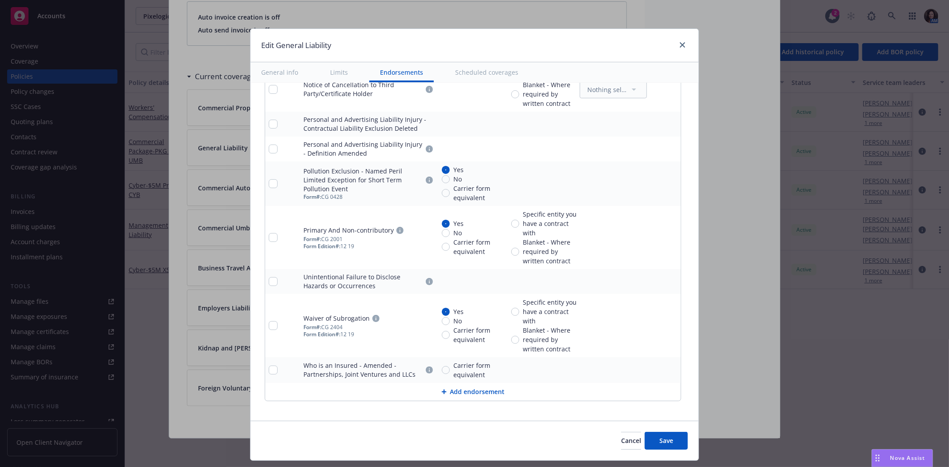
scroll to position [1681, 0]
click at [652, 441] on button "Save" at bounding box center [666, 441] width 43 height 18
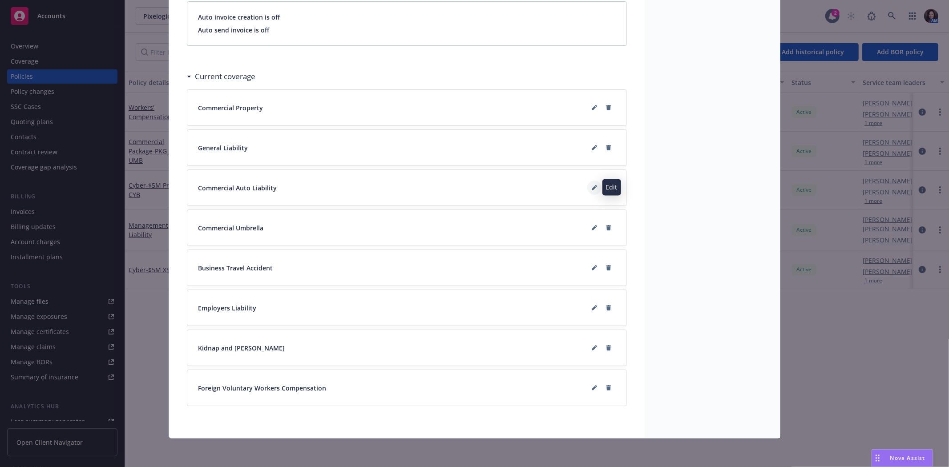
click at [592, 186] on icon at bounding box center [594, 187] width 5 height 5
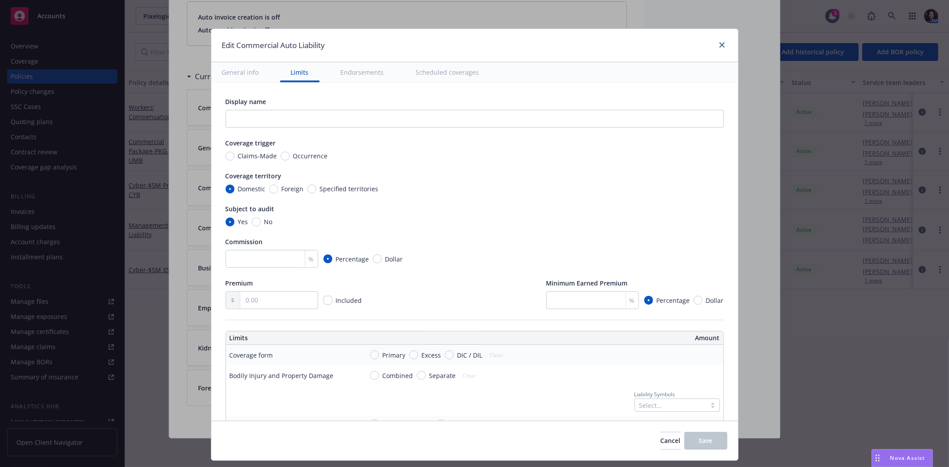
drag, startPoint x: 381, startPoint y: 376, endPoint x: 386, endPoint y: 376, distance: 5.8
click at [383, 376] on span "Combined" at bounding box center [398, 375] width 31 height 9
click at [379, 376] on input "Combined" at bounding box center [374, 375] width 9 height 9
radio input "true"
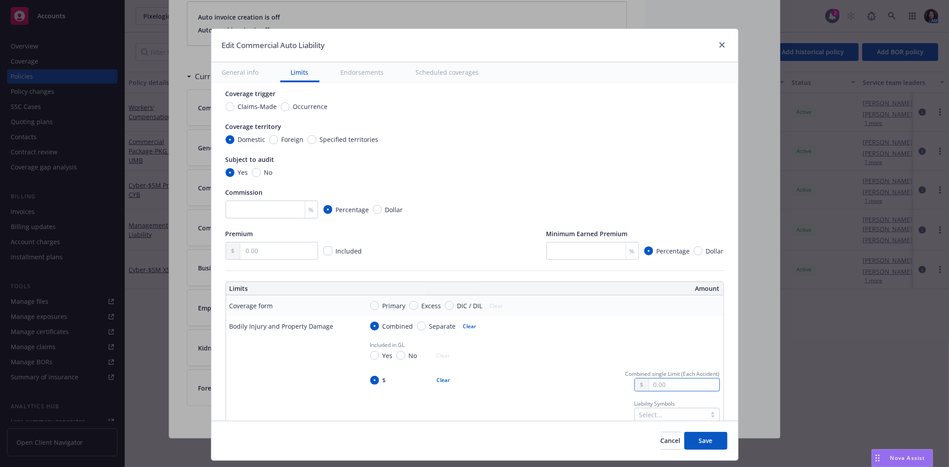
click at [649, 380] on input "text" at bounding box center [684, 385] width 70 height 12
click at [651, 313] on button "$1,000,000.00" at bounding box center [670, 313] width 77 height 16
type input "1,000,000.00"
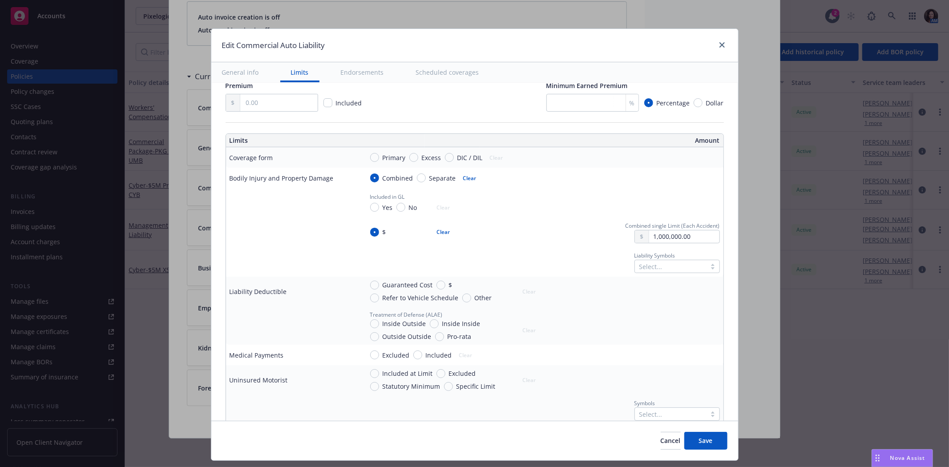
scroll to position [247, 0]
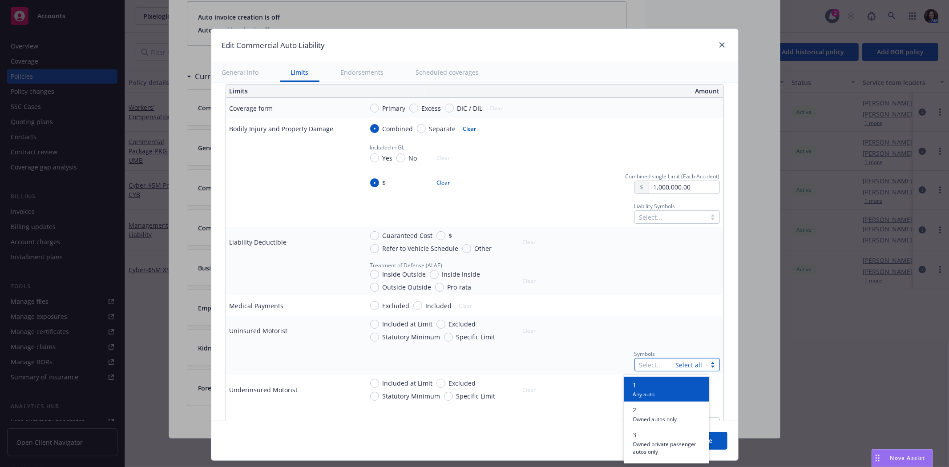
click at [652, 361] on div at bounding box center [656, 365] width 32 height 11
click at [651, 388] on span "1" at bounding box center [644, 385] width 22 height 9
click at [652, 390] on span "Owned autos only" at bounding box center [655, 394] width 44 height 8
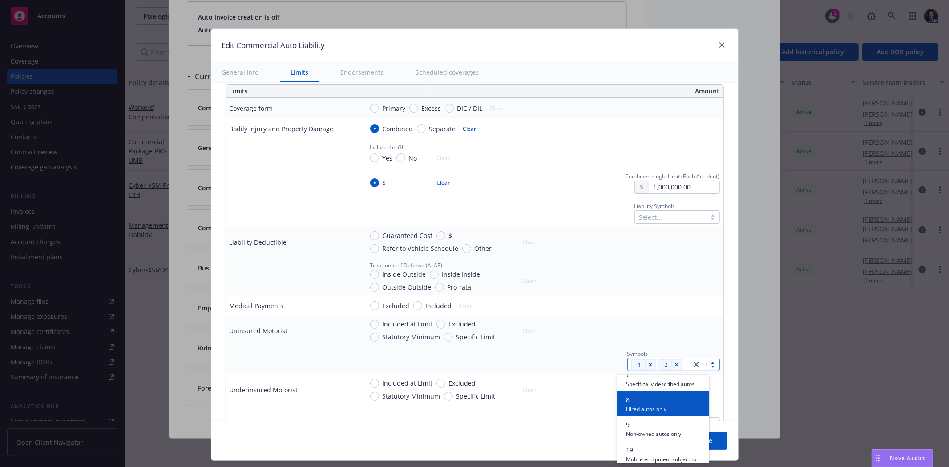
click at [652, 405] on span "8" at bounding box center [646, 399] width 40 height 9
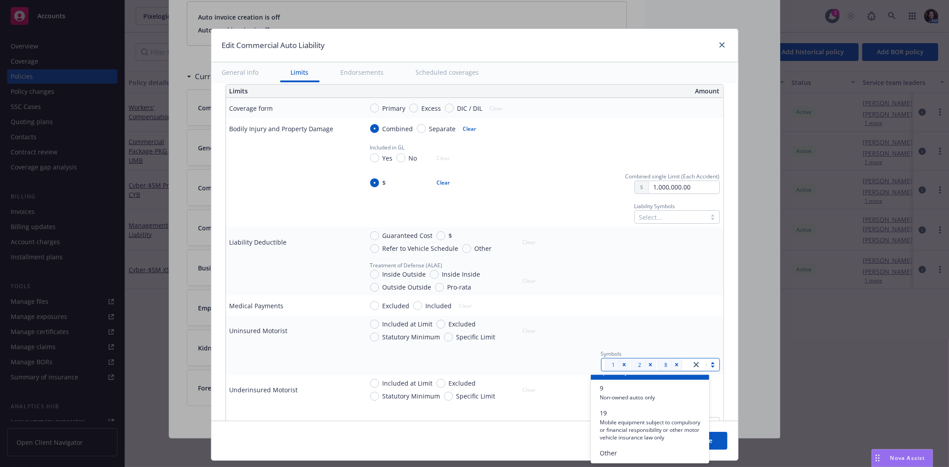
scroll to position [118, 0]
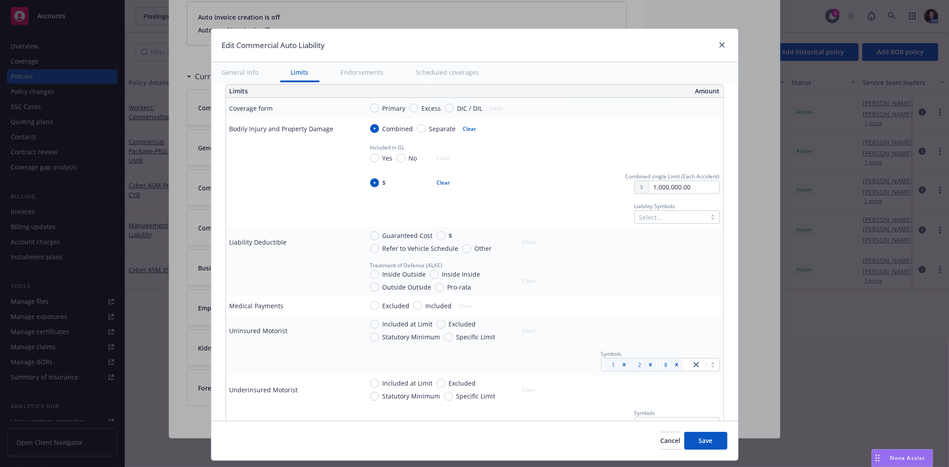
click at [599, 297] on td "Excluded Included Clear" at bounding box center [542, 306] width 364 height 20
click at [414, 304] on div "Included" at bounding box center [432, 305] width 39 height 9
click at [413, 304] on input "Included" at bounding box center [417, 305] width 9 height 9
radio input "true"
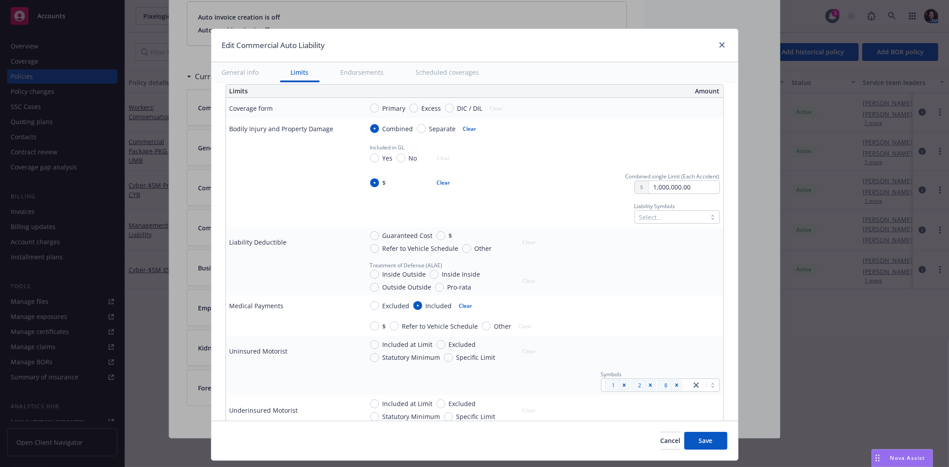
click at [408, 343] on span "Included at Limit" at bounding box center [408, 344] width 50 height 9
click at [379, 343] on input "Included at Limit" at bounding box center [374, 344] width 9 height 9
radio input "true"
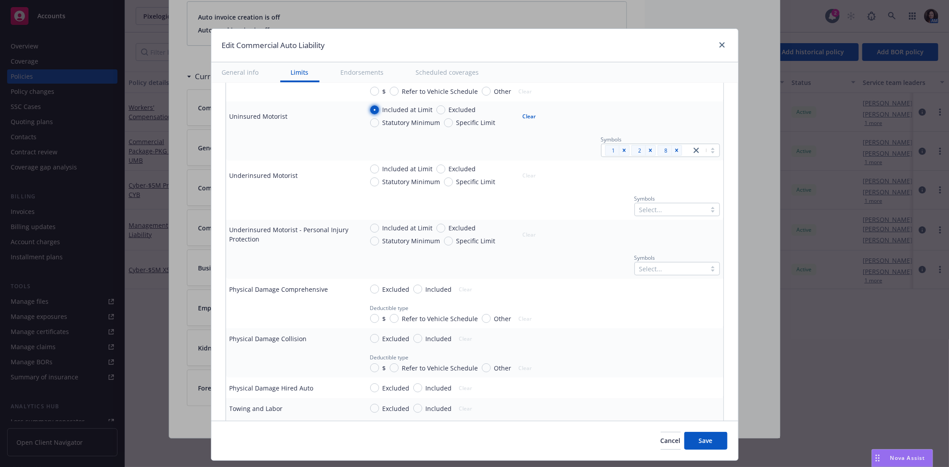
scroll to position [494, 0]
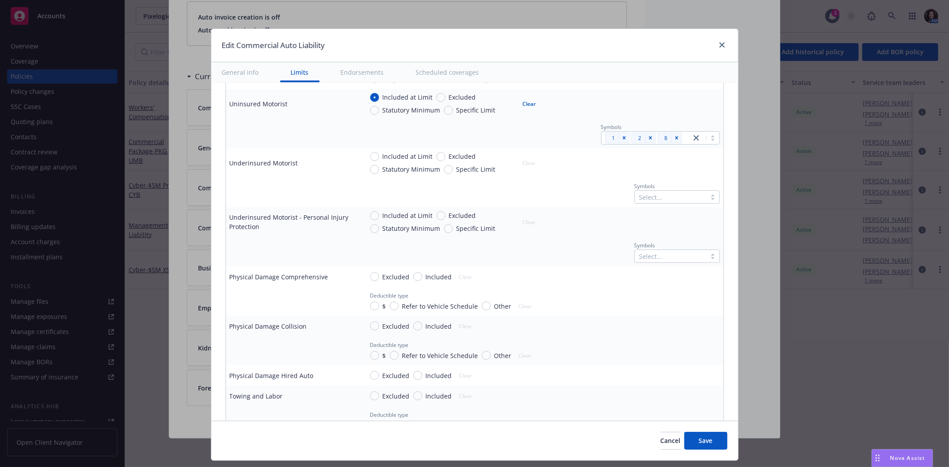
click at [422, 322] on span "Included" at bounding box center [437, 326] width 30 height 9
click at [416, 322] on input "Included" at bounding box center [417, 326] width 9 height 9
radio input "true"
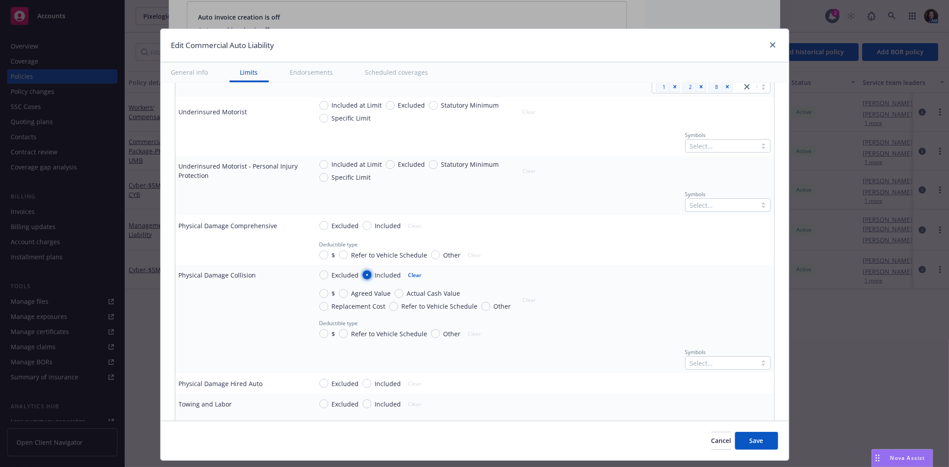
scroll to position [593, 0]
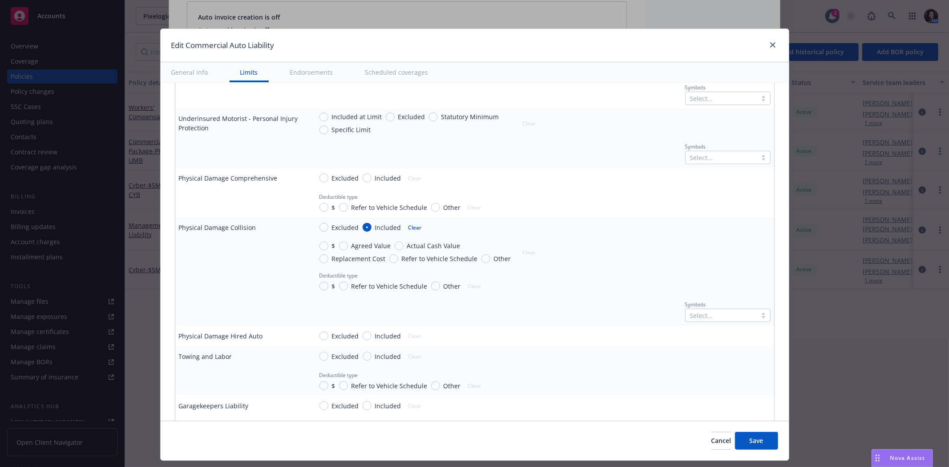
click at [370, 172] on div "Excluded Included Clear" at bounding box center [374, 178] width 108 height 12
click at [364, 179] on input "Included" at bounding box center [367, 178] width 9 height 9
radio input "true"
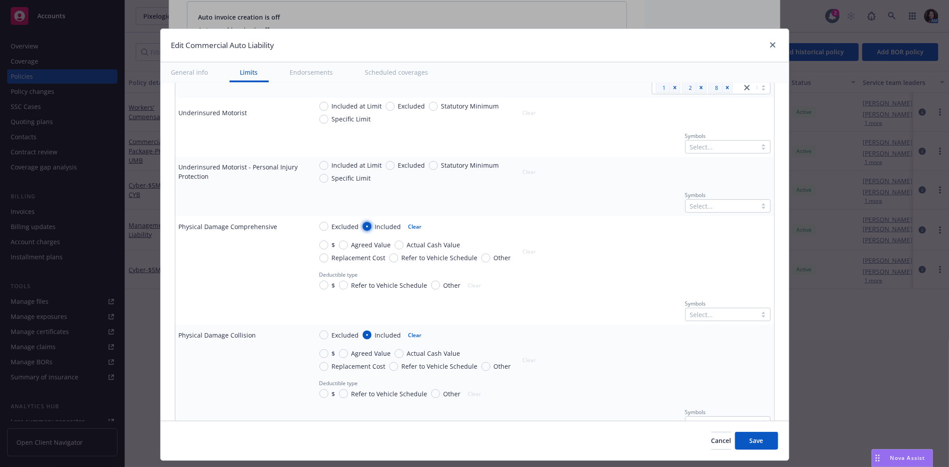
scroll to position [544, 0]
click at [482, 260] on input "Other" at bounding box center [486, 259] width 9 height 9
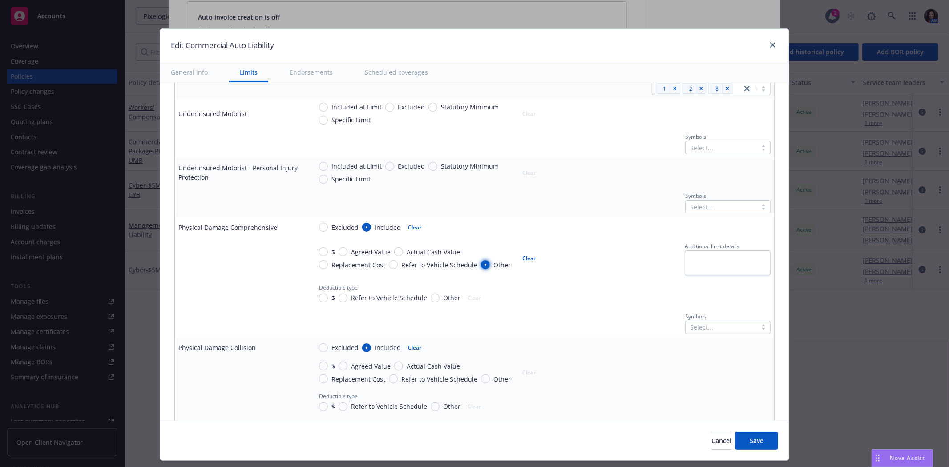
click at [481, 261] on input "Other" at bounding box center [485, 264] width 9 height 9
click at [518, 258] on button "Clear" at bounding box center [530, 258] width 24 height 12
radio input "false"
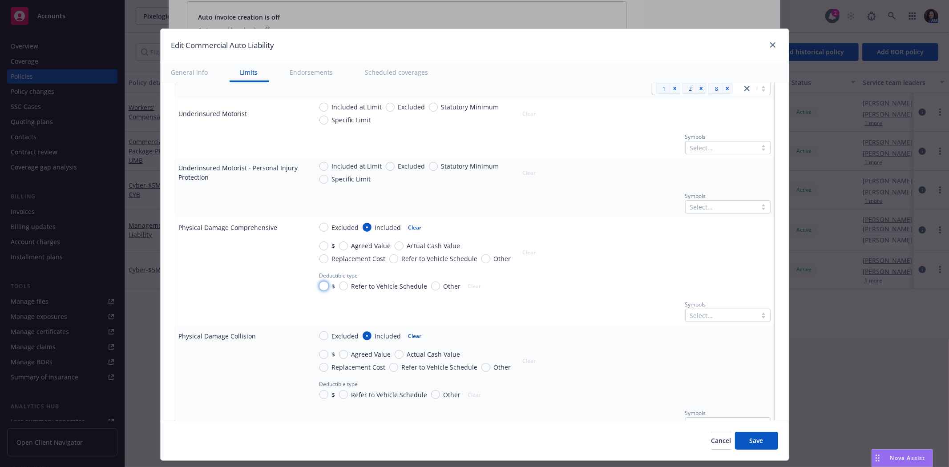
click at [320, 286] on input "$" at bounding box center [324, 286] width 9 height 9
radio input "true"
click at [320, 396] on input "$" at bounding box center [324, 395] width 9 height 9
radio input "true"
click at [724, 287] on input "text" at bounding box center [735, 286] width 70 height 12
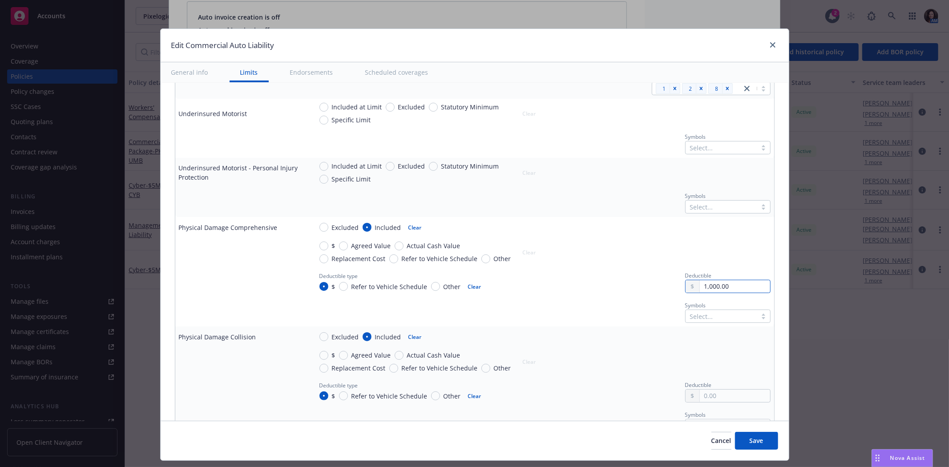
type input "1,000.00"
click at [704, 388] on div "Deductible" at bounding box center [727, 384] width 85 height 9
click at [702, 394] on input "text" at bounding box center [735, 396] width 70 height 12
type input "1,000.00"
click at [629, 334] on div "Excluded Included Clear" at bounding box center [541, 336] width 458 height 13
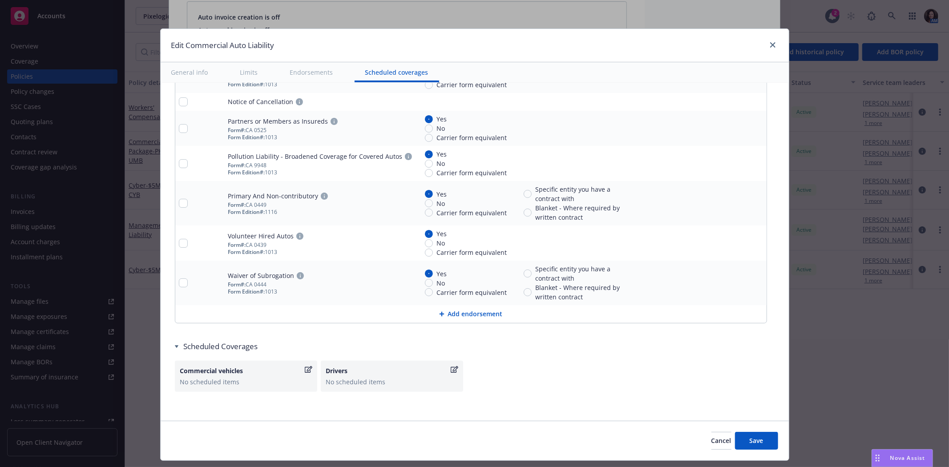
scroll to position [1909, 0]
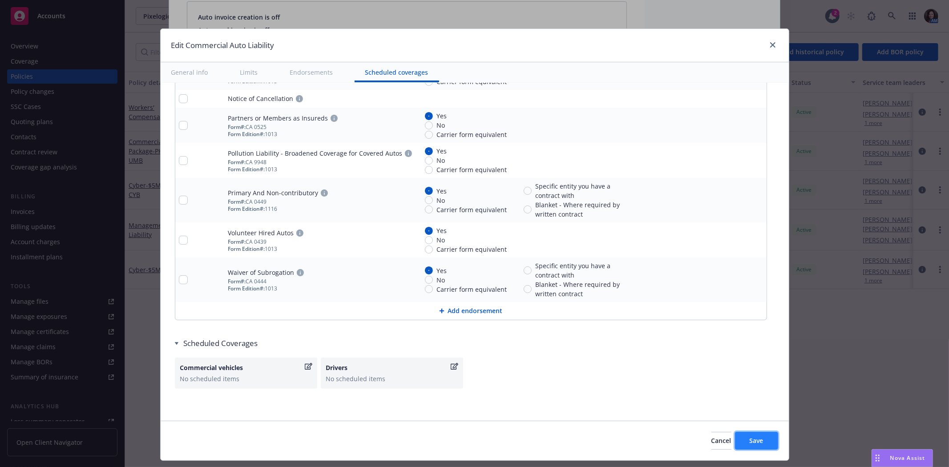
click at [763, 437] on button "Save" at bounding box center [756, 441] width 43 height 18
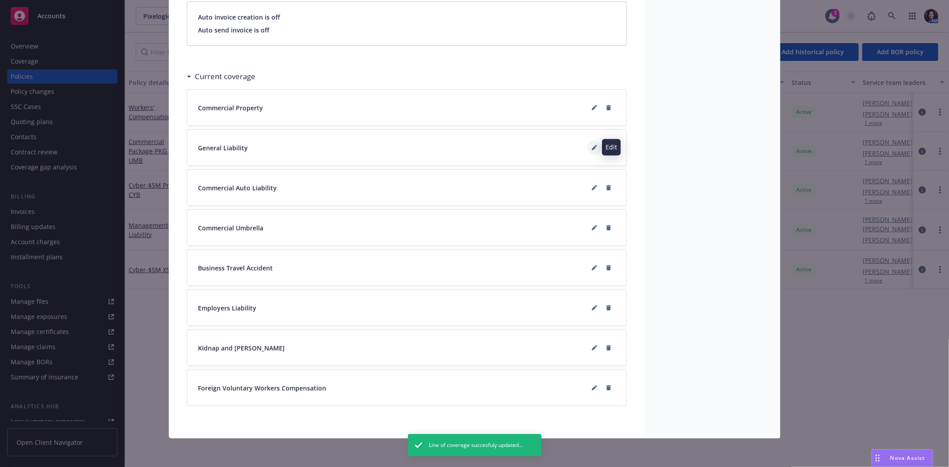
click at [592, 150] on icon at bounding box center [594, 147] width 5 height 5
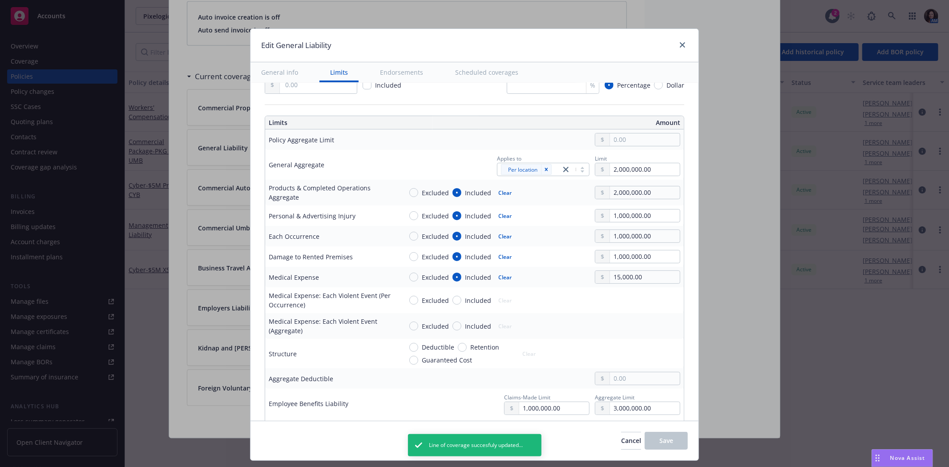
scroll to position [247, 0]
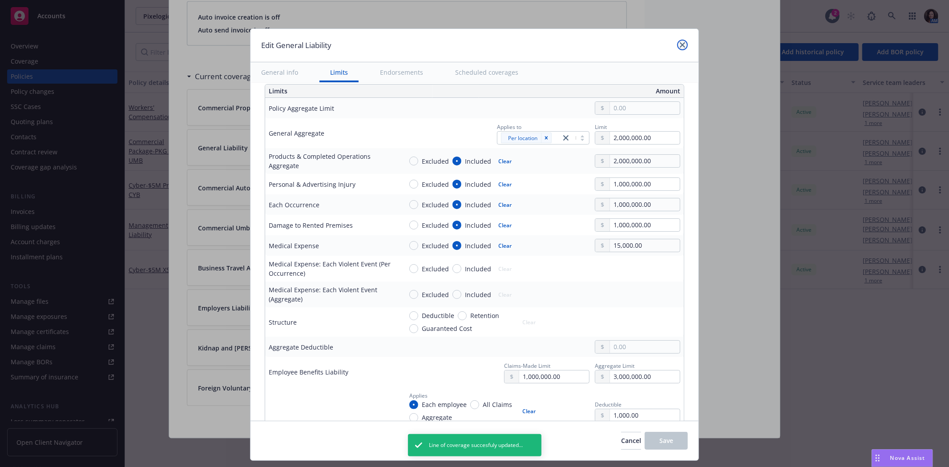
click at [677, 45] on link "close" at bounding box center [682, 45] width 11 height 11
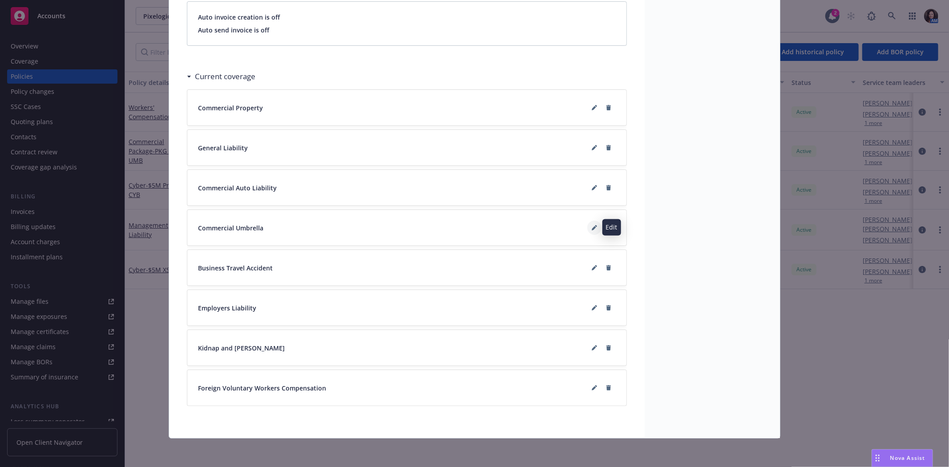
click at [592, 227] on icon at bounding box center [594, 229] width 4 height 4
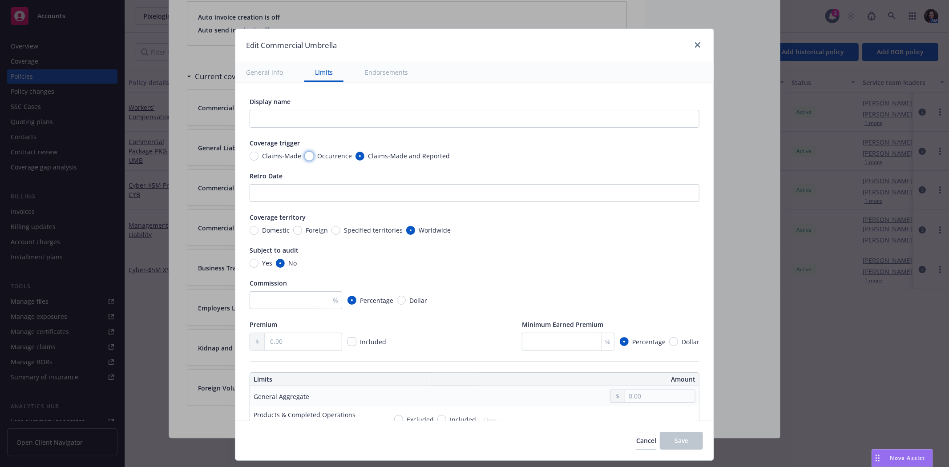
click at [305, 159] on input "Occurrence" at bounding box center [309, 156] width 9 height 9
radio input "true"
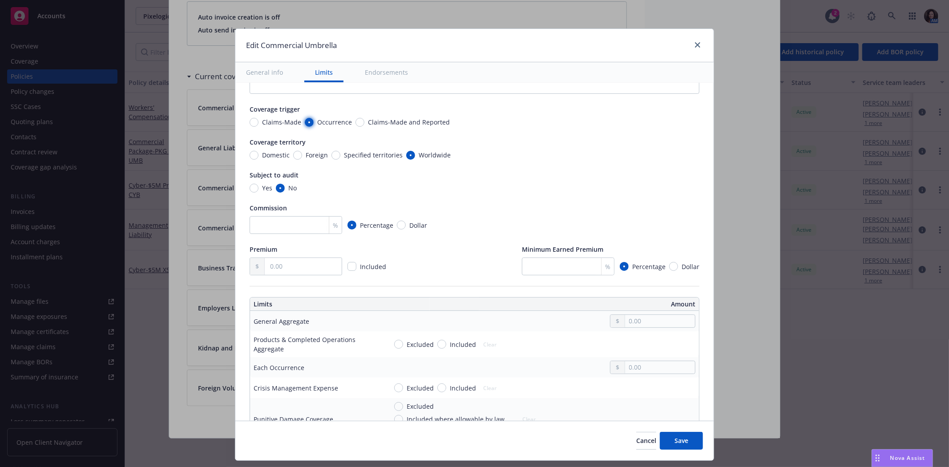
scroll to position [49, 0]
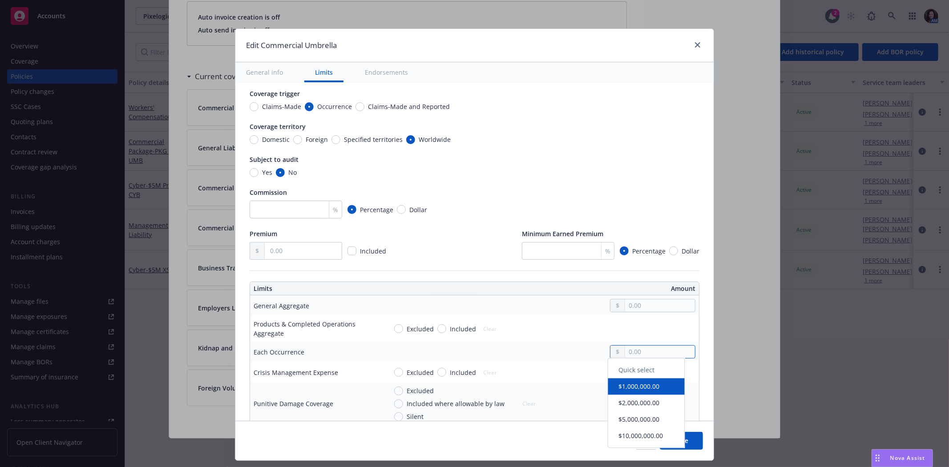
click at [625, 349] on input "text" at bounding box center [660, 352] width 70 height 12
type input "15,000,000.00"
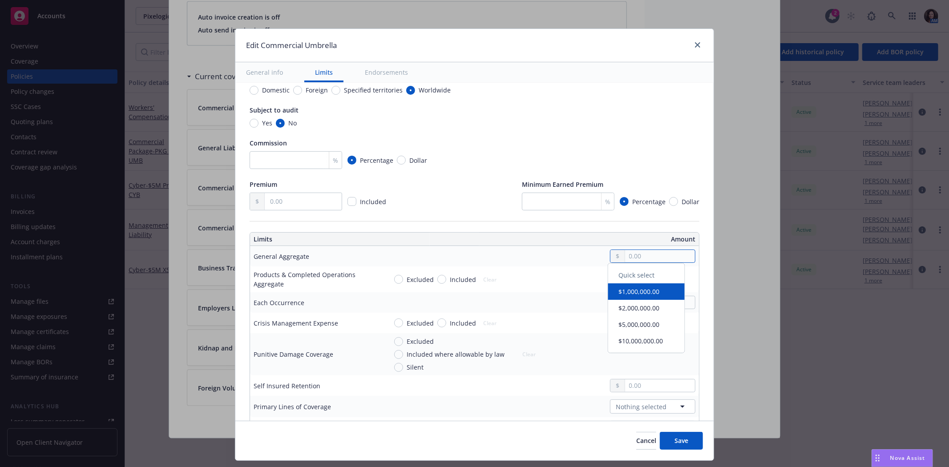
click at [629, 255] on input "text" at bounding box center [660, 256] width 70 height 12
click at [534, 377] on td at bounding box center [542, 386] width 316 height 20
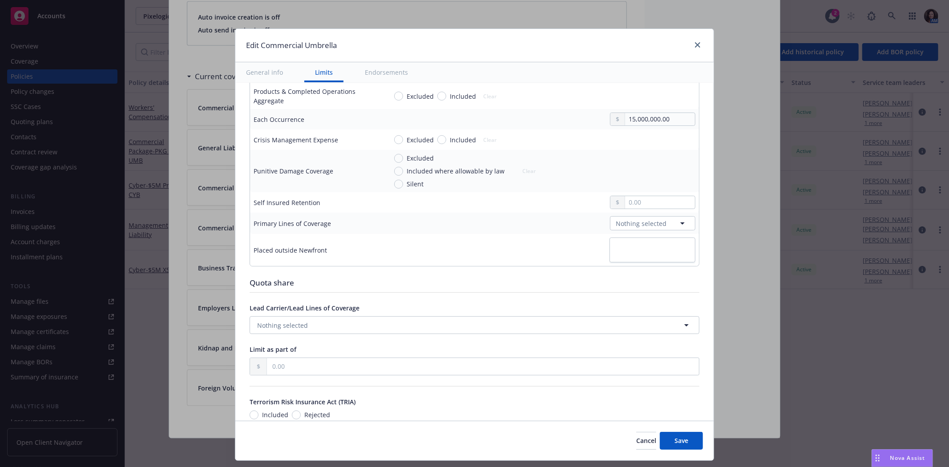
scroll to position [277, 0]
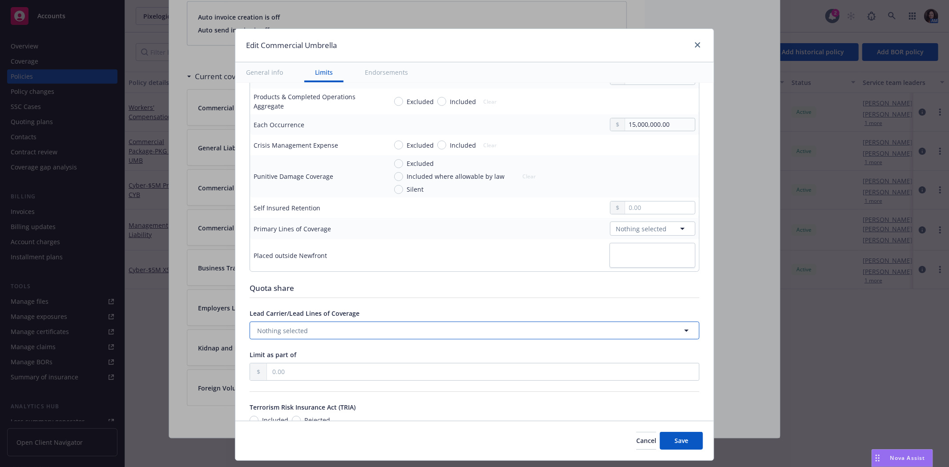
click at [477, 327] on button "Nothing selected" at bounding box center [475, 331] width 450 height 18
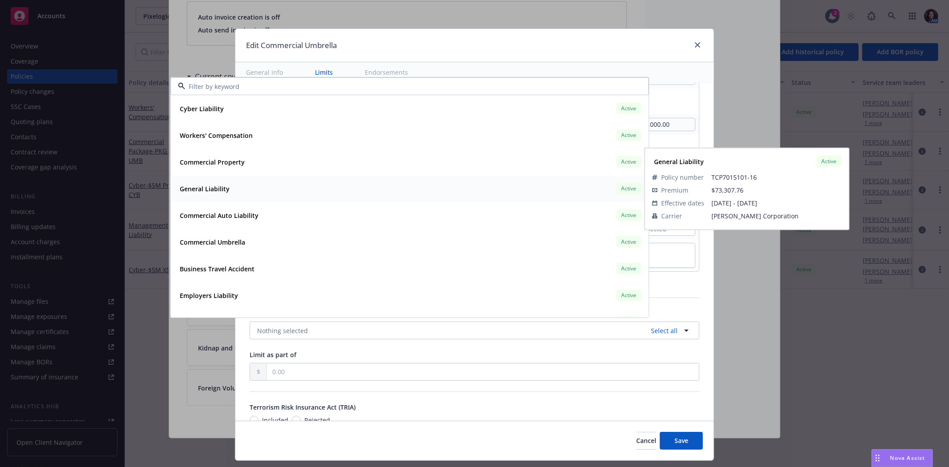
click at [286, 190] on div "General Liability Active" at bounding box center [409, 188] width 467 height 15
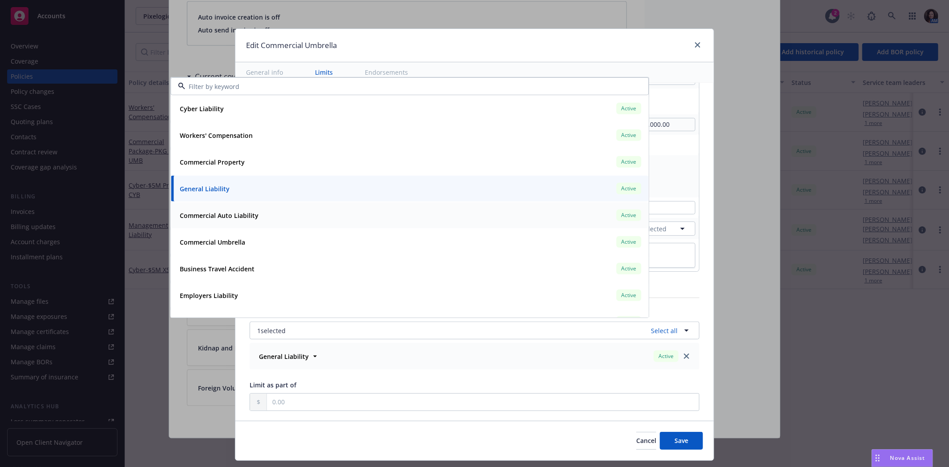
click at [280, 211] on div "Commercial Auto Liability Active" at bounding box center [409, 215] width 467 height 15
click at [695, 443] on button "Save" at bounding box center [681, 441] width 43 height 18
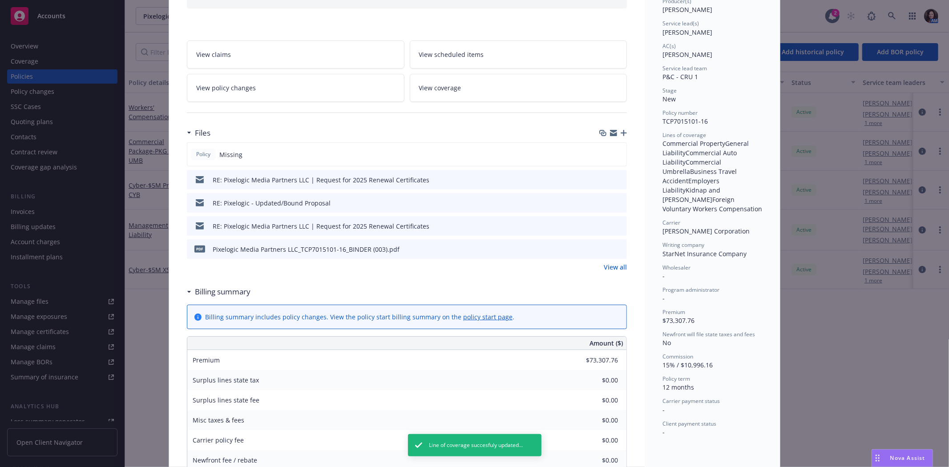
scroll to position [0, 0]
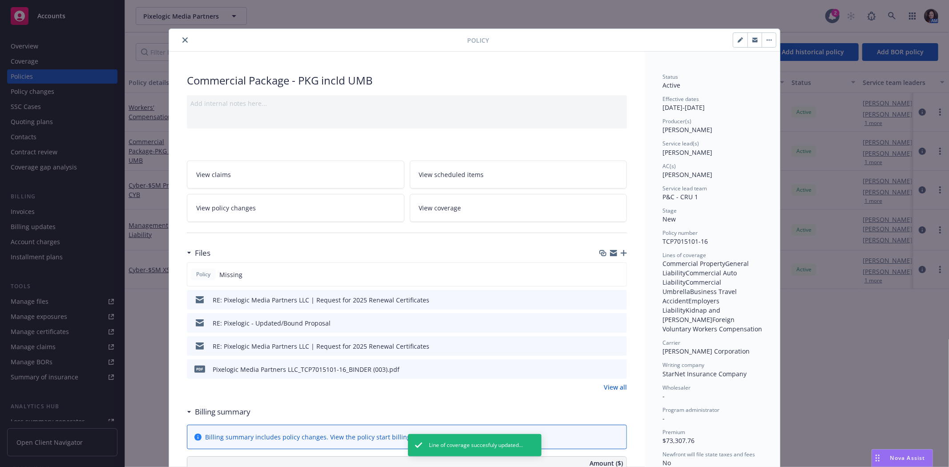
click at [182, 37] on icon "close" at bounding box center [184, 39] width 5 height 5
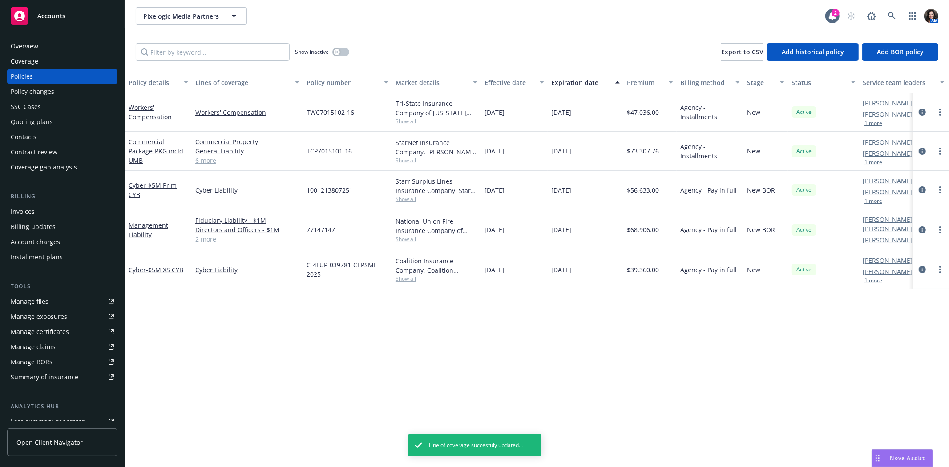
drag, startPoint x: 157, startPoint y: 111, endPoint x: 152, endPoint y: 112, distance: 4.9
click at [153, 111] on div "Workers' Compensation" at bounding box center [159, 112] width 60 height 19
click at [152, 112] on div "Workers' Compensation" at bounding box center [159, 112] width 60 height 19
click at [139, 119] on link "Workers' Compensation" at bounding box center [150, 112] width 43 height 18
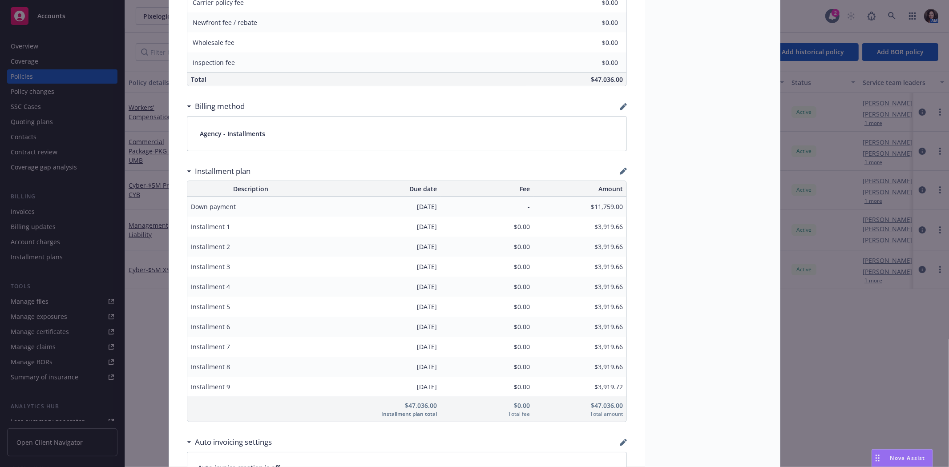
scroll to position [753, 0]
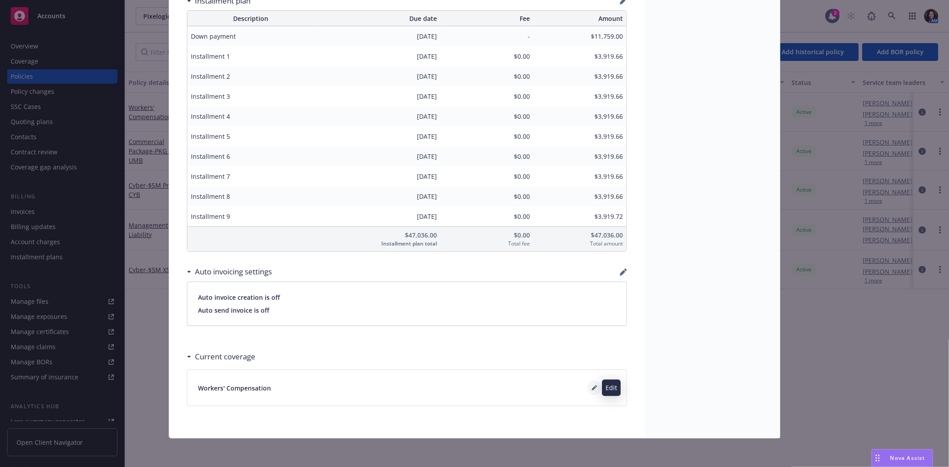
click at [591, 391] on button at bounding box center [594, 388] width 14 height 14
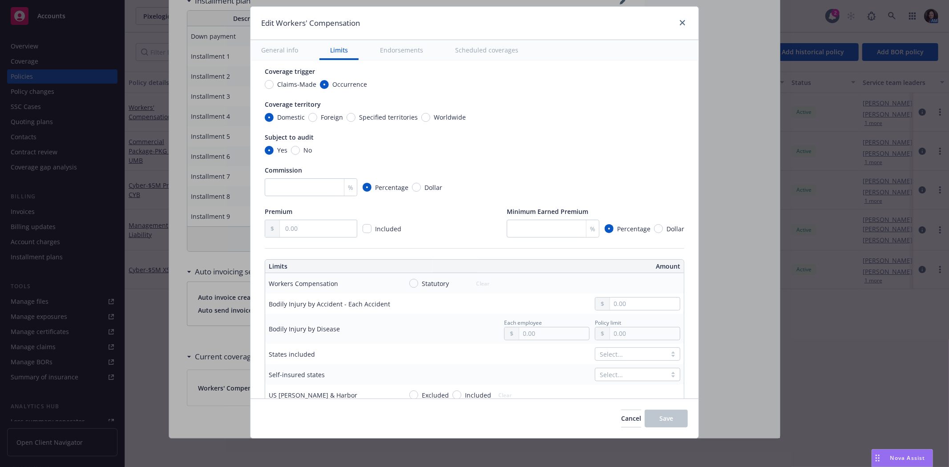
scroll to position [99, 0]
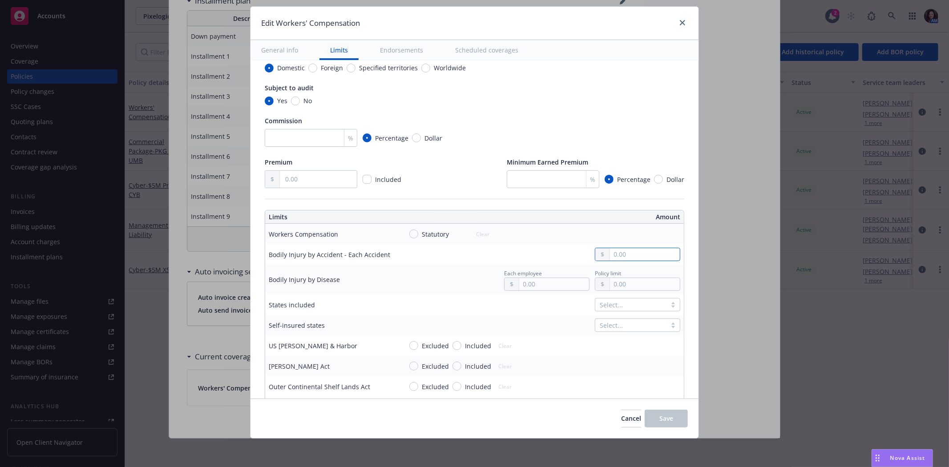
click at [625, 250] on input "text" at bounding box center [645, 254] width 70 height 12
type input "100,000.00"
click at [488, 247] on td "100,000.00" at bounding box center [541, 254] width 285 height 20
click at [542, 285] on input "1,000,000.00" at bounding box center [554, 284] width 70 height 12
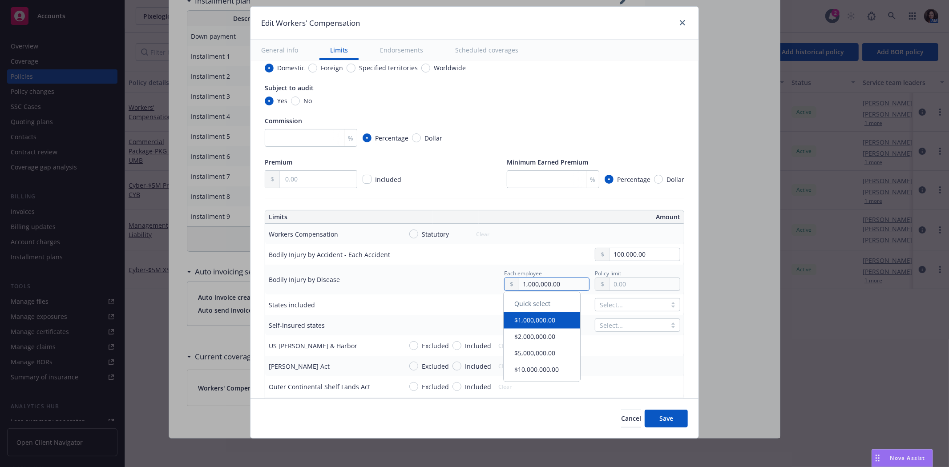
type input "1,000,000.00"
click at [621, 283] on input "1,000,000.00" at bounding box center [645, 284] width 70 height 12
type input "1,000,000.00"
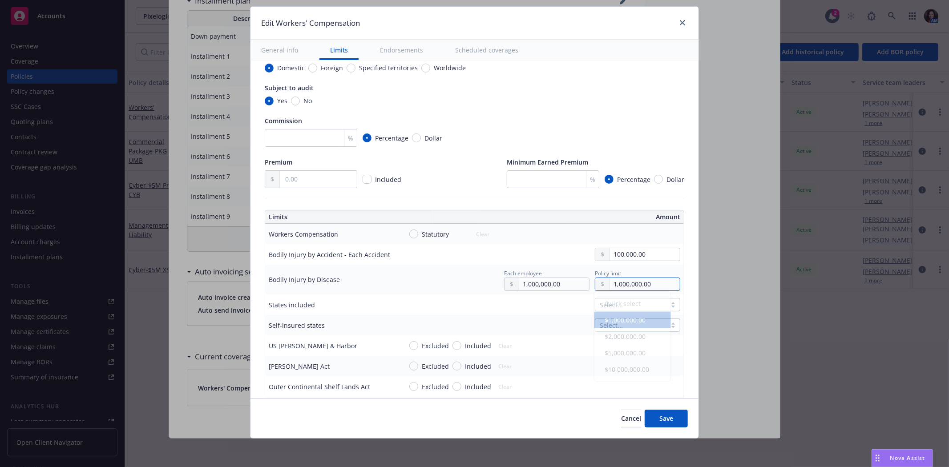
click at [484, 241] on td "Statutory Clear" at bounding box center [541, 234] width 285 height 20
type input "1,000,000.00"
click at [665, 415] on span "Save" at bounding box center [667, 418] width 14 height 8
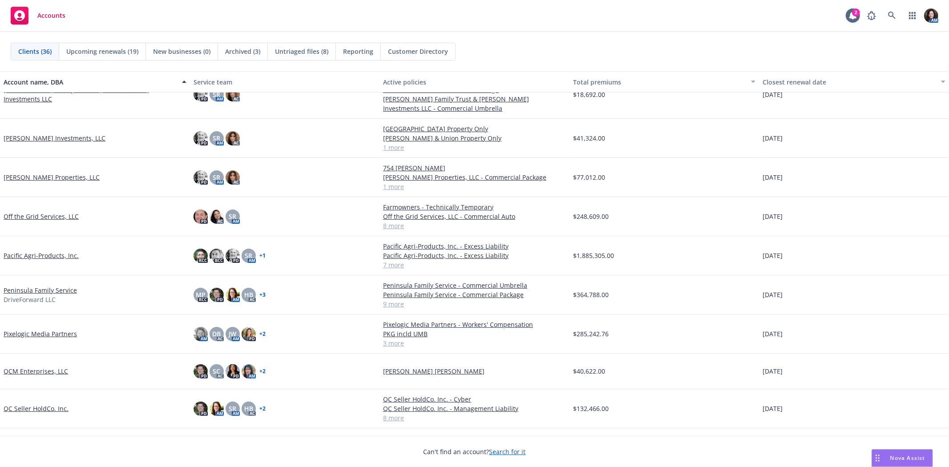
scroll to position [741, 0]
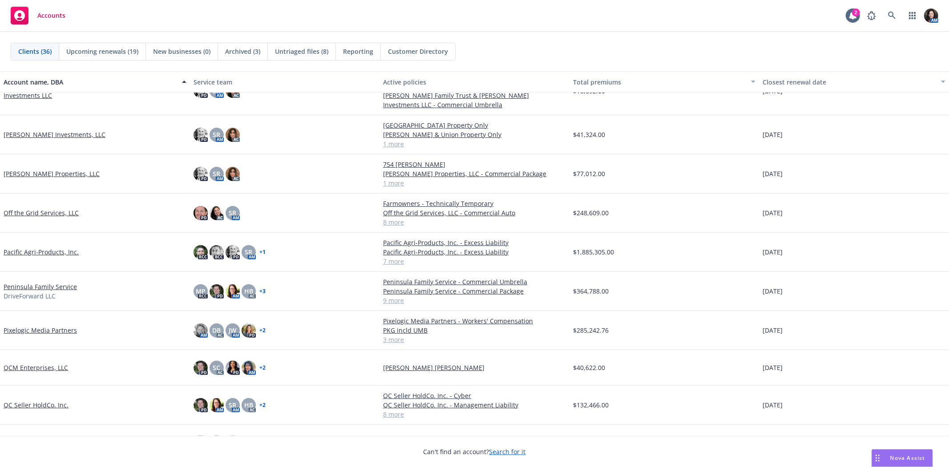
click at [21, 331] on link "Pixelogic Media Partners" at bounding box center [40, 330] width 73 height 9
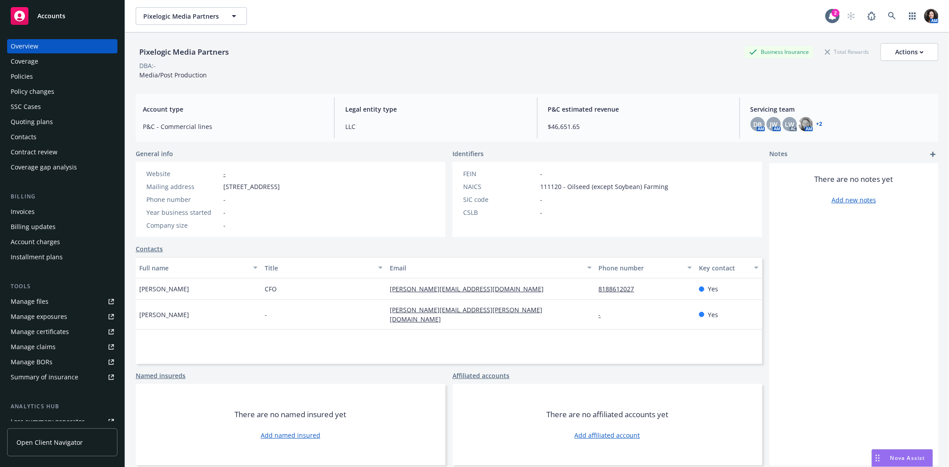
click at [63, 76] on div "Policies" at bounding box center [62, 76] width 103 height 14
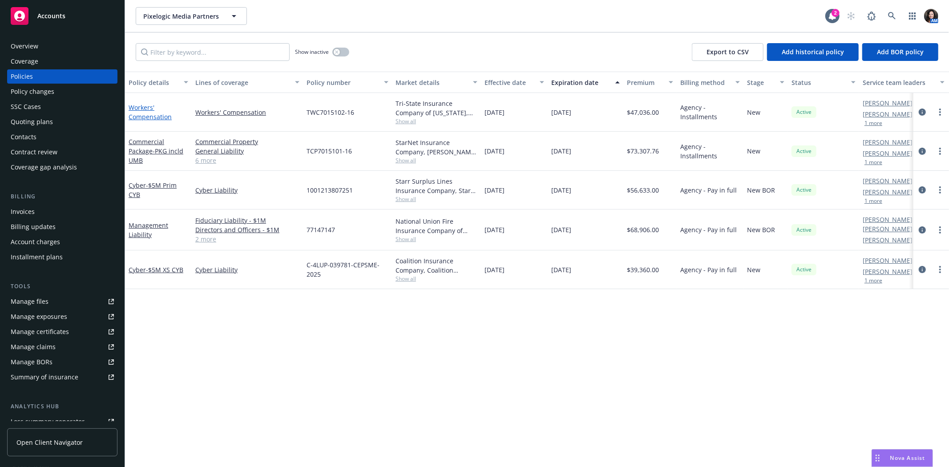
click at [150, 116] on link "Workers' Compensation" at bounding box center [150, 112] width 43 height 18
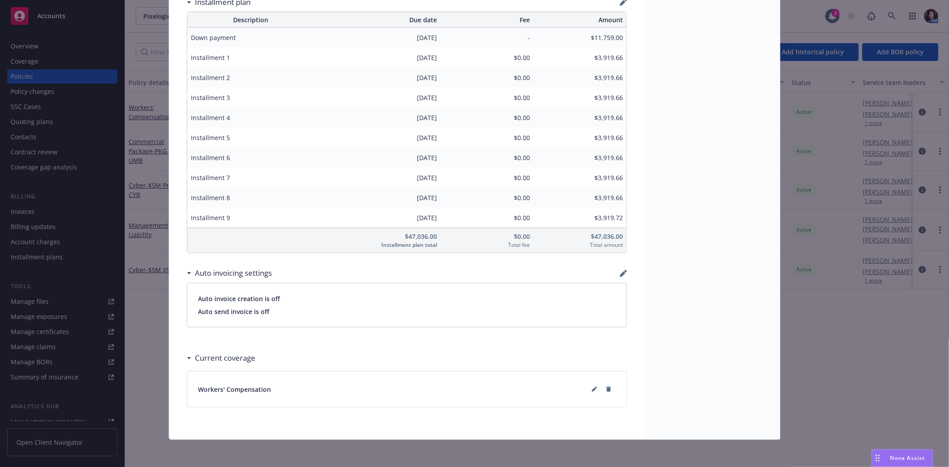
scroll to position [753, 0]
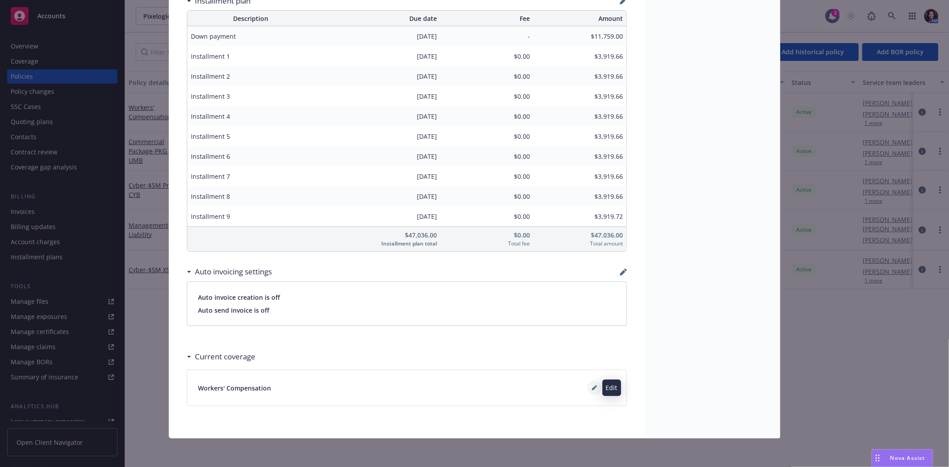
click at [587, 390] on button at bounding box center [594, 388] width 14 height 14
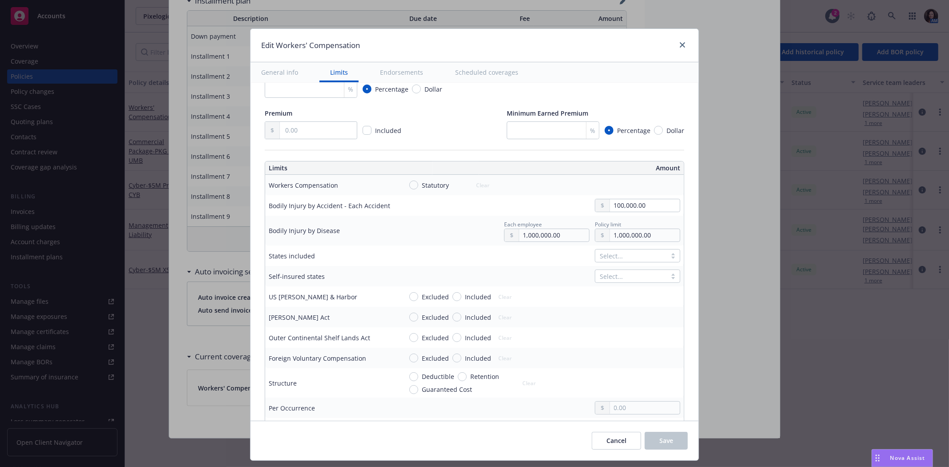
scroll to position [247, 0]
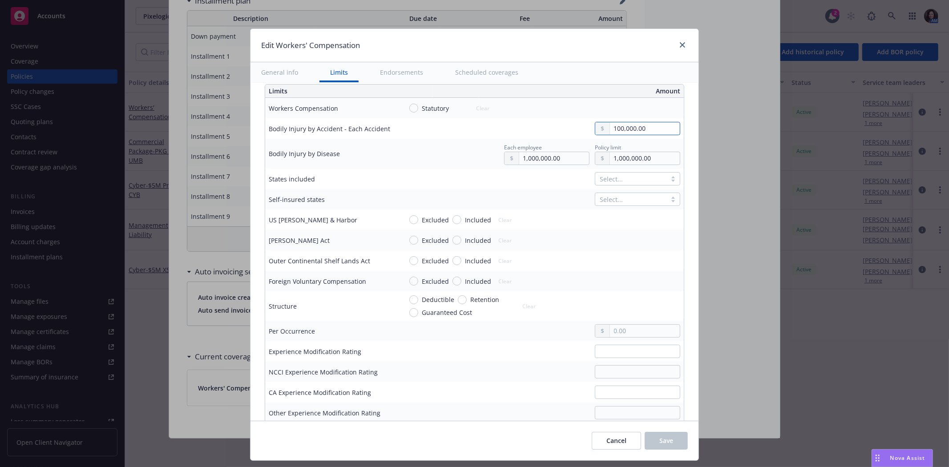
click at [617, 130] on input "100,000.00" at bounding box center [645, 128] width 70 height 12
drag, startPoint x: 515, startPoint y: 137, endPoint x: 491, endPoint y: 137, distance: 24.0
click at [491, 137] on td "100,000.00" at bounding box center [541, 128] width 285 height 20
type input "1,000,000.00"
click at [666, 443] on span "Save" at bounding box center [667, 441] width 14 height 8
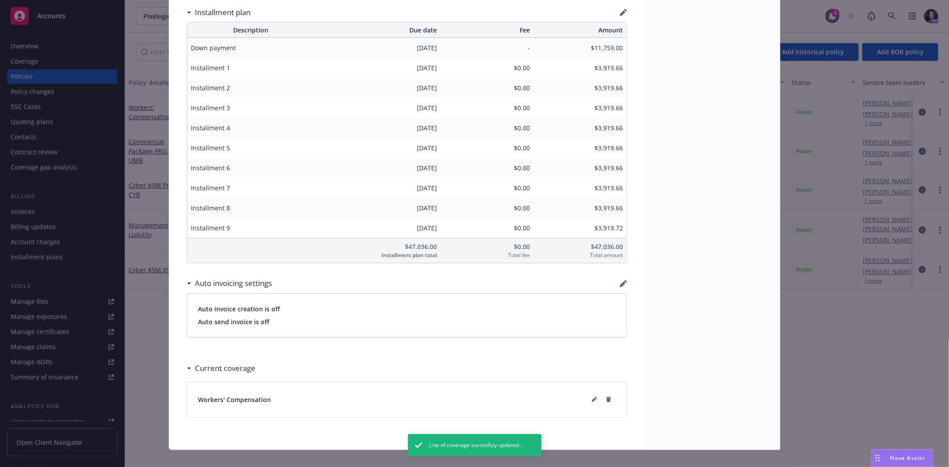
scroll to position [753, 0]
